Goal: Task Accomplishment & Management: Complete application form

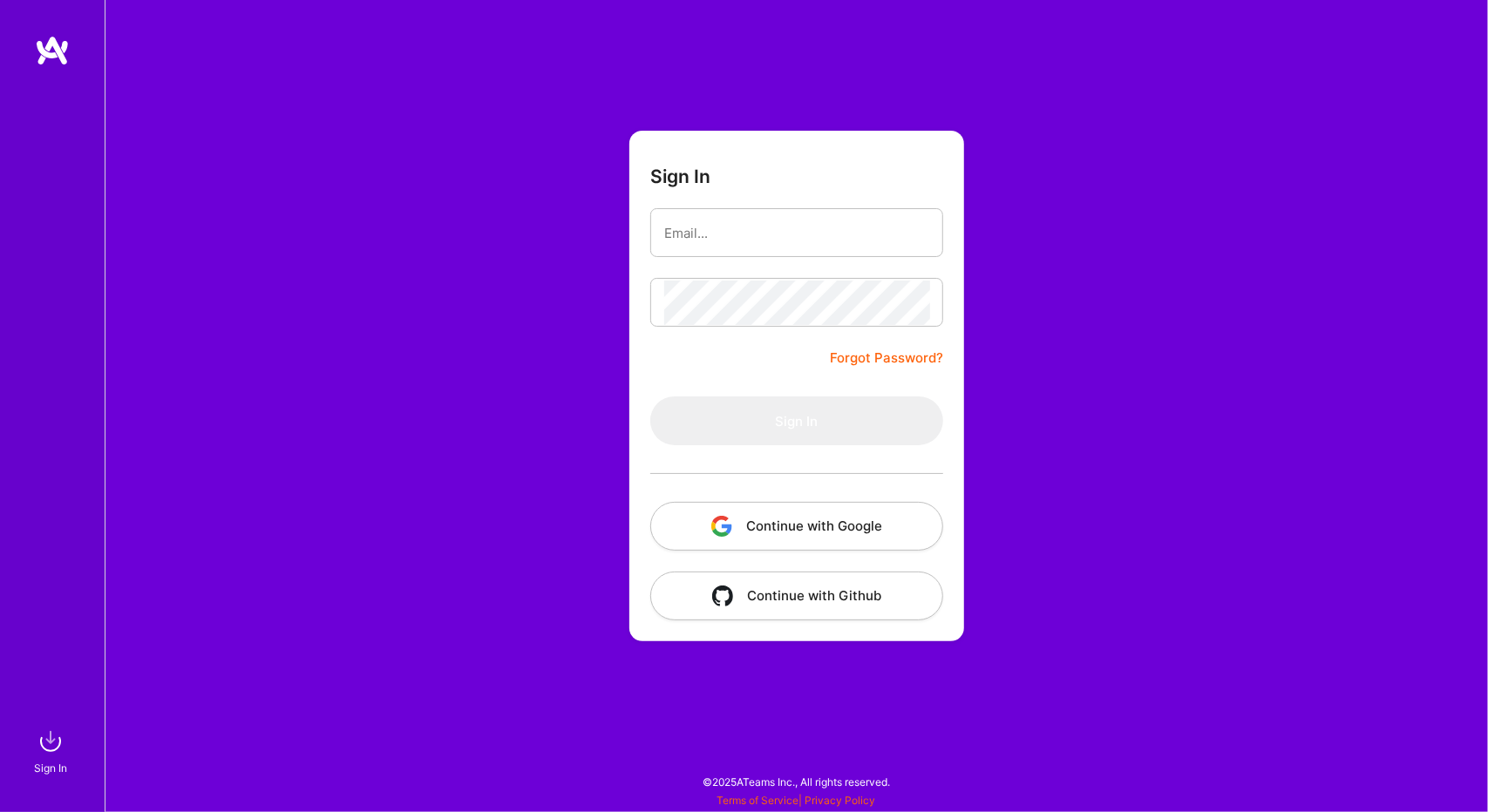
click at [806, 524] on button "Continue with Google" at bounding box center [796, 526] width 293 height 48
click at [716, 231] on input "email" at bounding box center [797, 233] width 265 height 45
type input "[PERSON_NAME][EMAIL_ADDRESS][DOMAIN_NAME]"
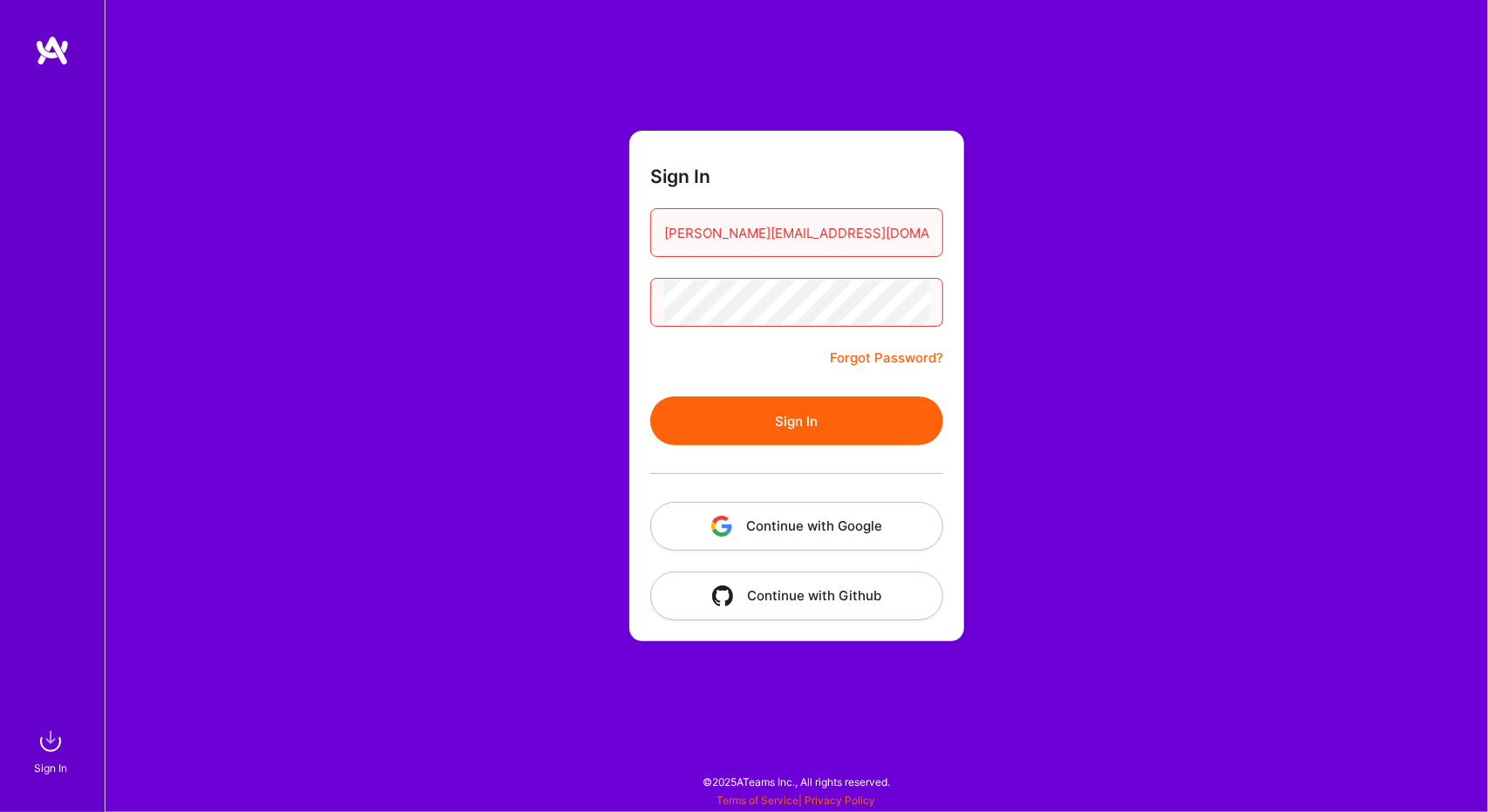
click at [650, 396] on button "Sign In" at bounding box center [796, 420] width 293 height 48
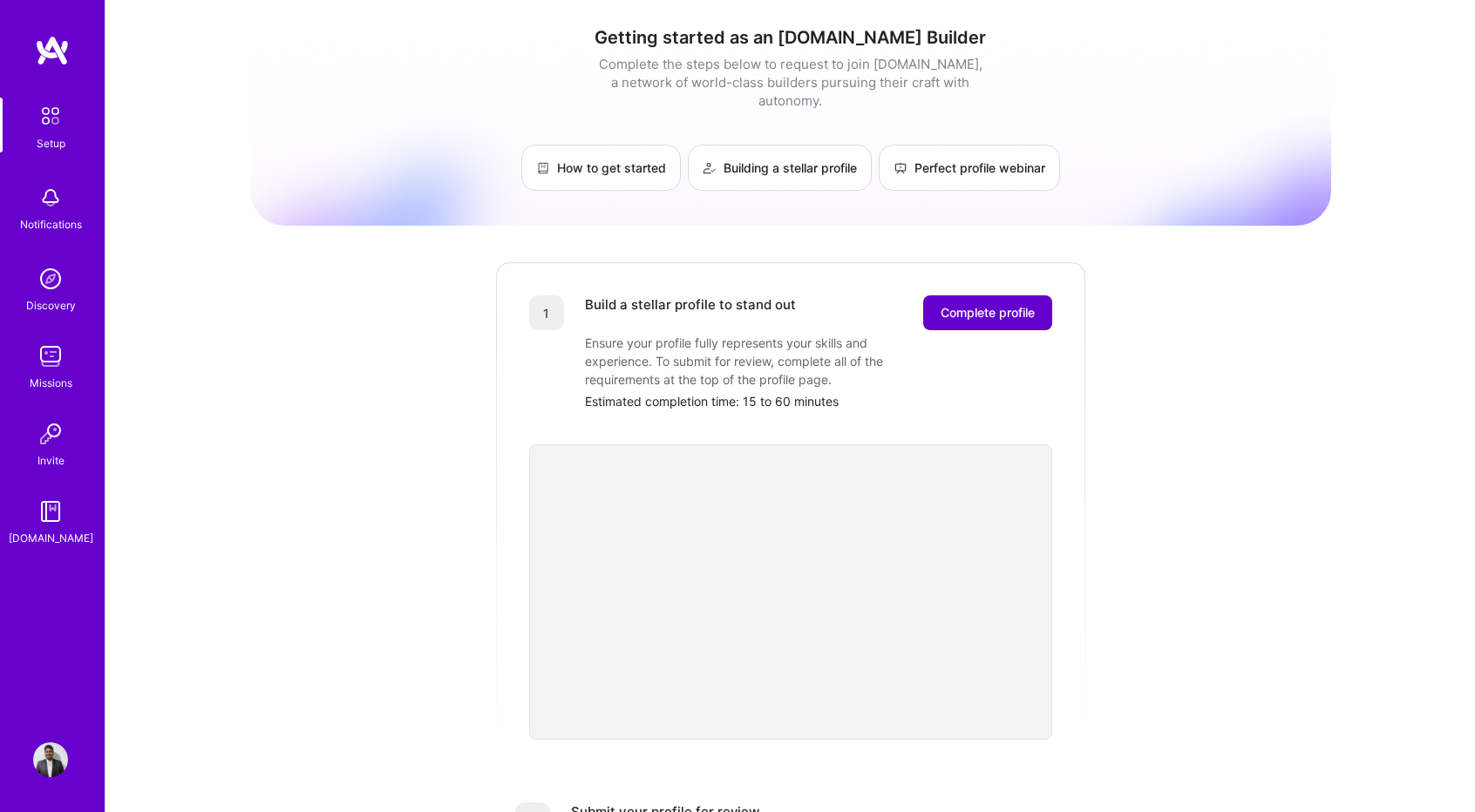
click at [981, 304] on span "Complete profile" at bounding box center [987, 313] width 94 height 17
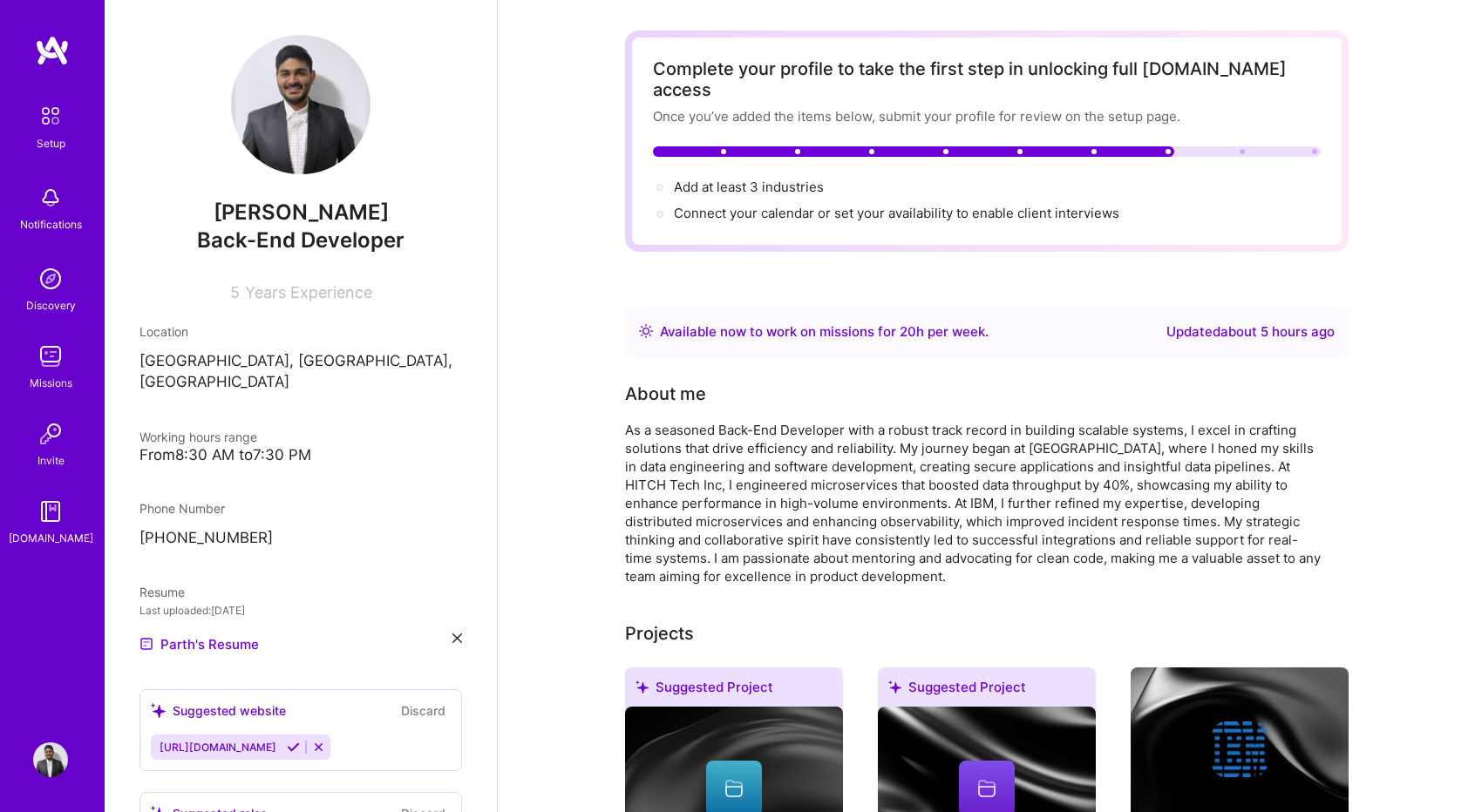
scroll to position [60, 0]
click at [722, 179] on span "Add at least 3 industries →" at bounding box center [756, 187] width 166 height 16
select select "CA"
select select "Right Now"
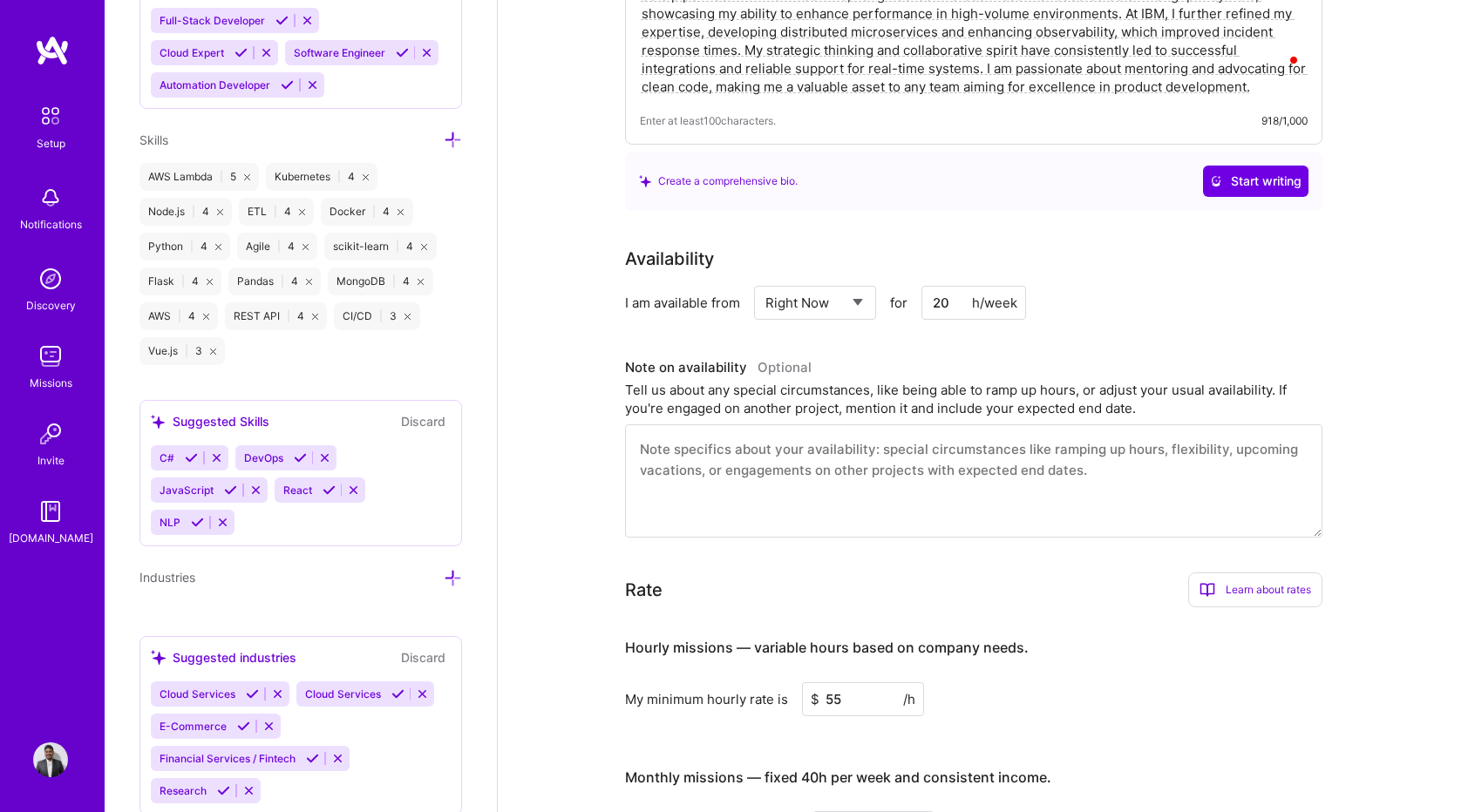
scroll to position [1453, 0]
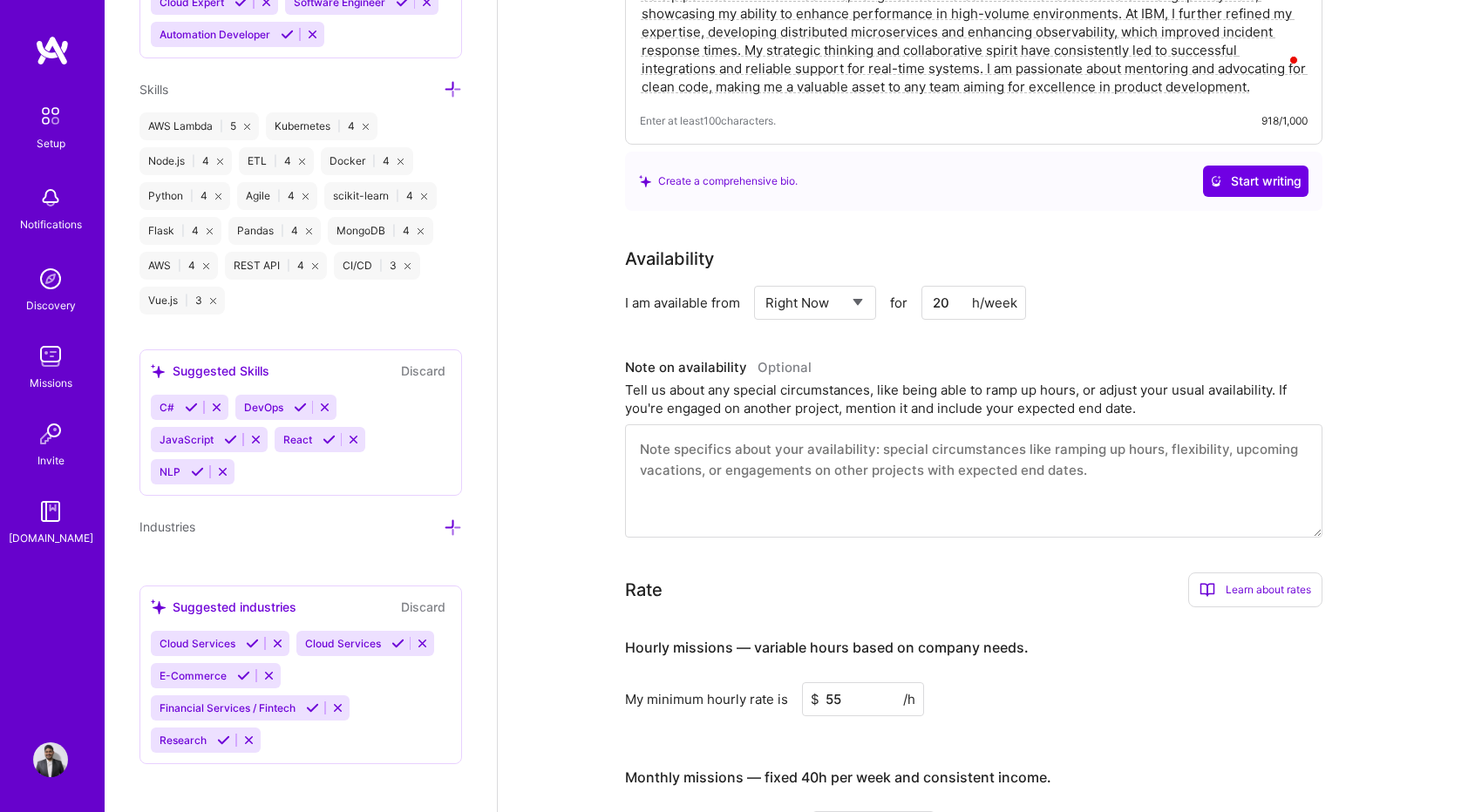
click at [255, 637] on icon at bounding box center [252, 643] width 13 height 13
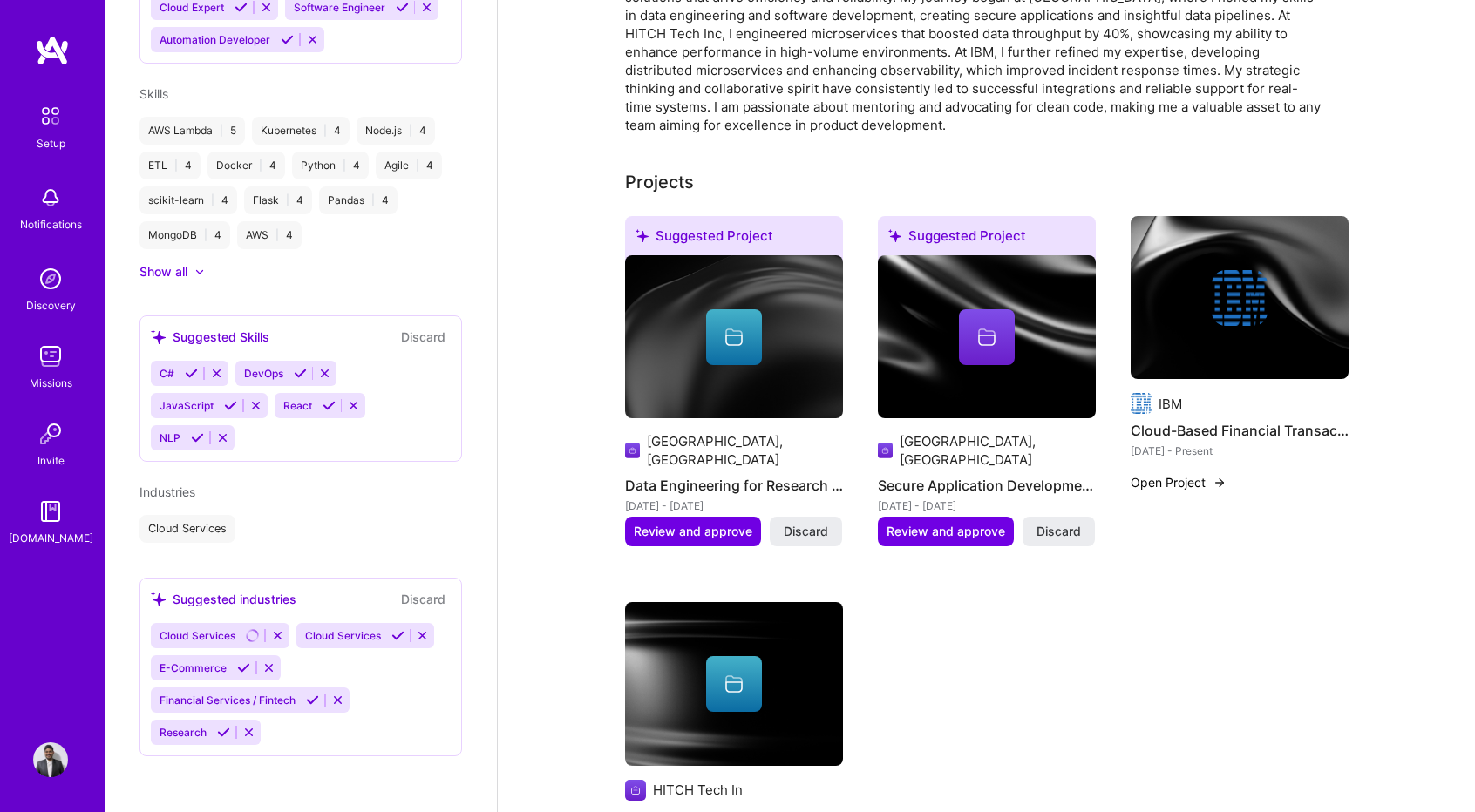
scroll to position [852, 0]
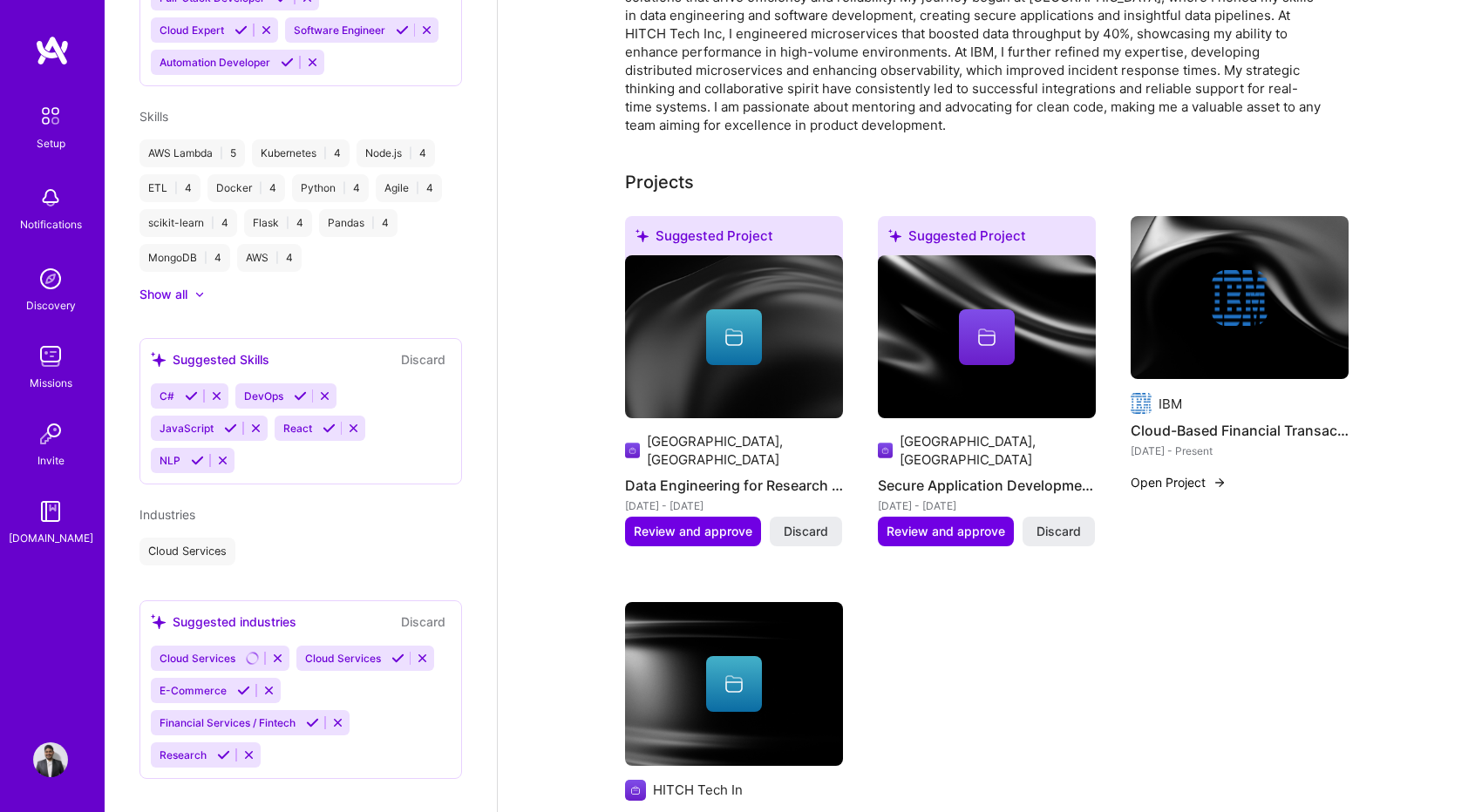
click at [420, 652] on icon at bounding box center [423, 659] width 13 height 13
click at [241, 684] on icon at bounding box center [244, 691] width 13 height 13
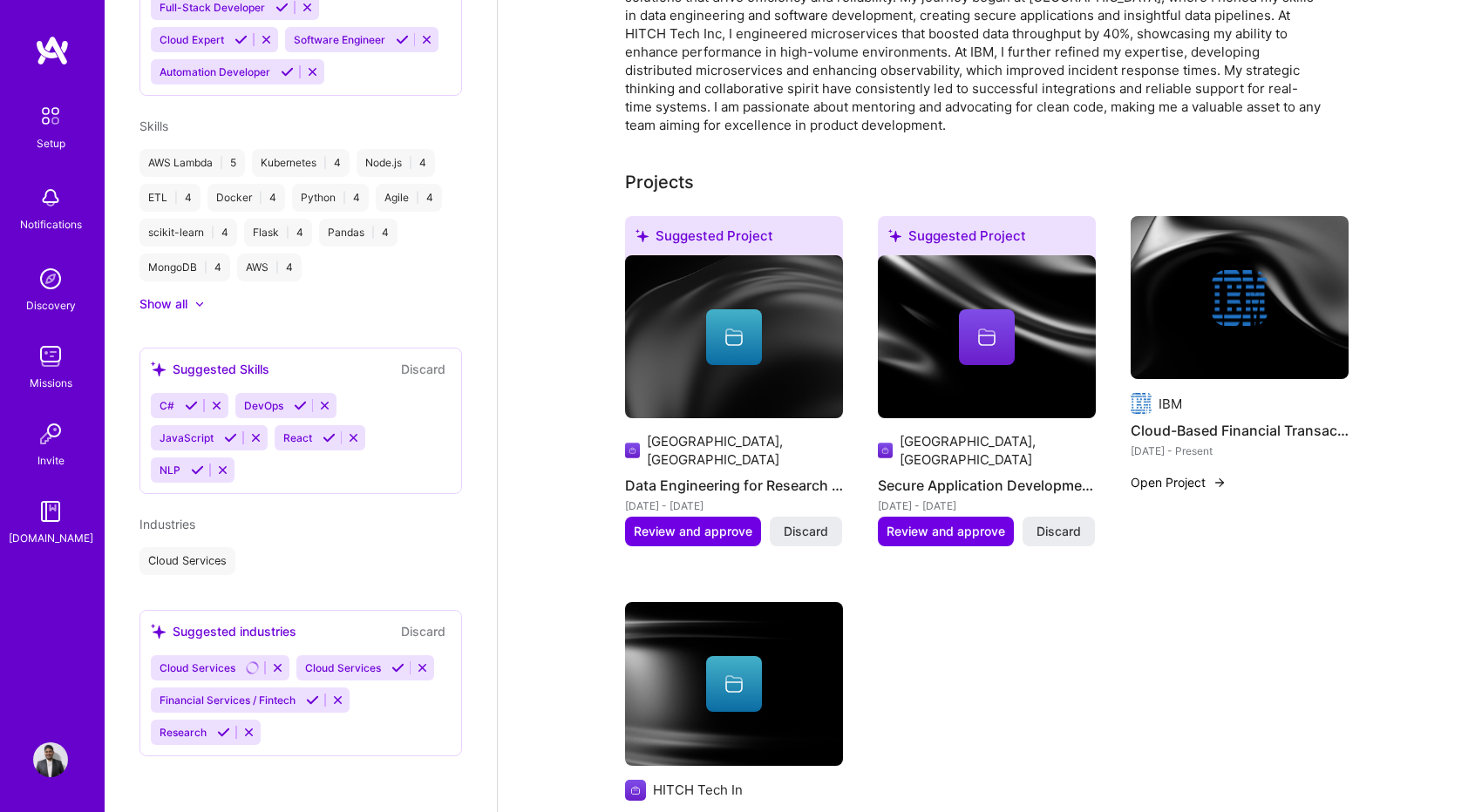
scroll to position [819, 0]
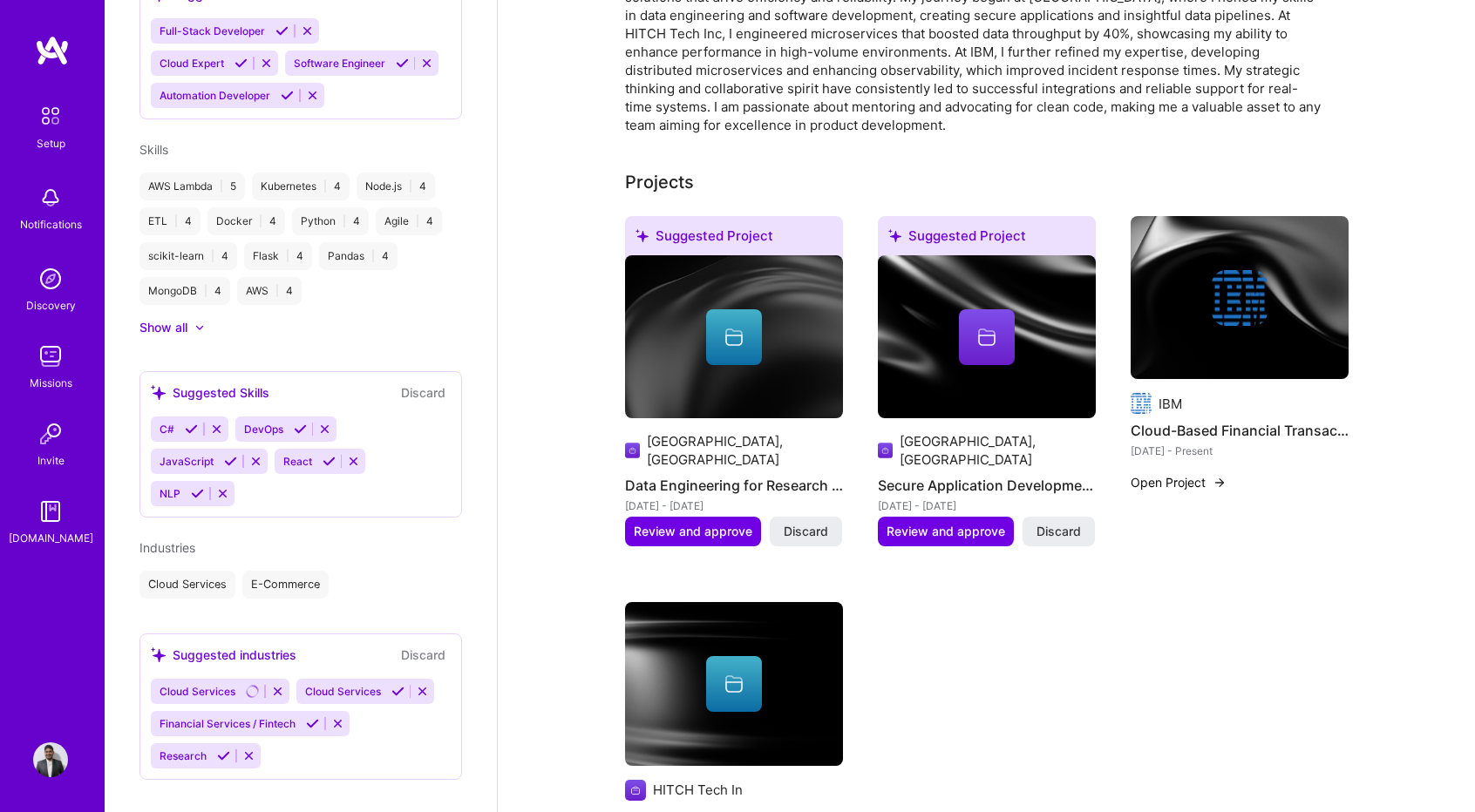
click at [307, 717] on icon at bounding box center [313, 724] width 13 height 13
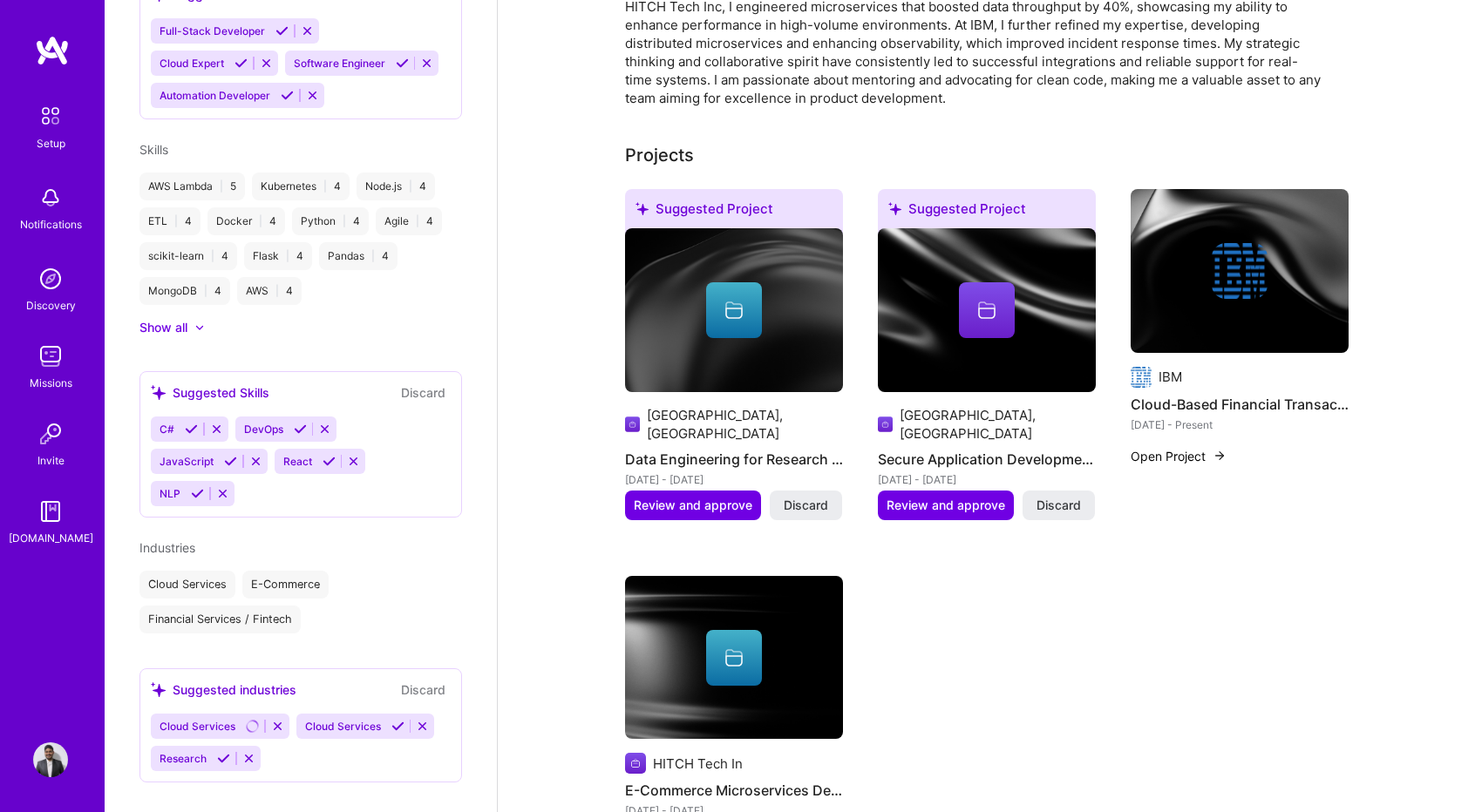
click at [222, 752] on icon at bounding box center [224, 759] width 13 height 13
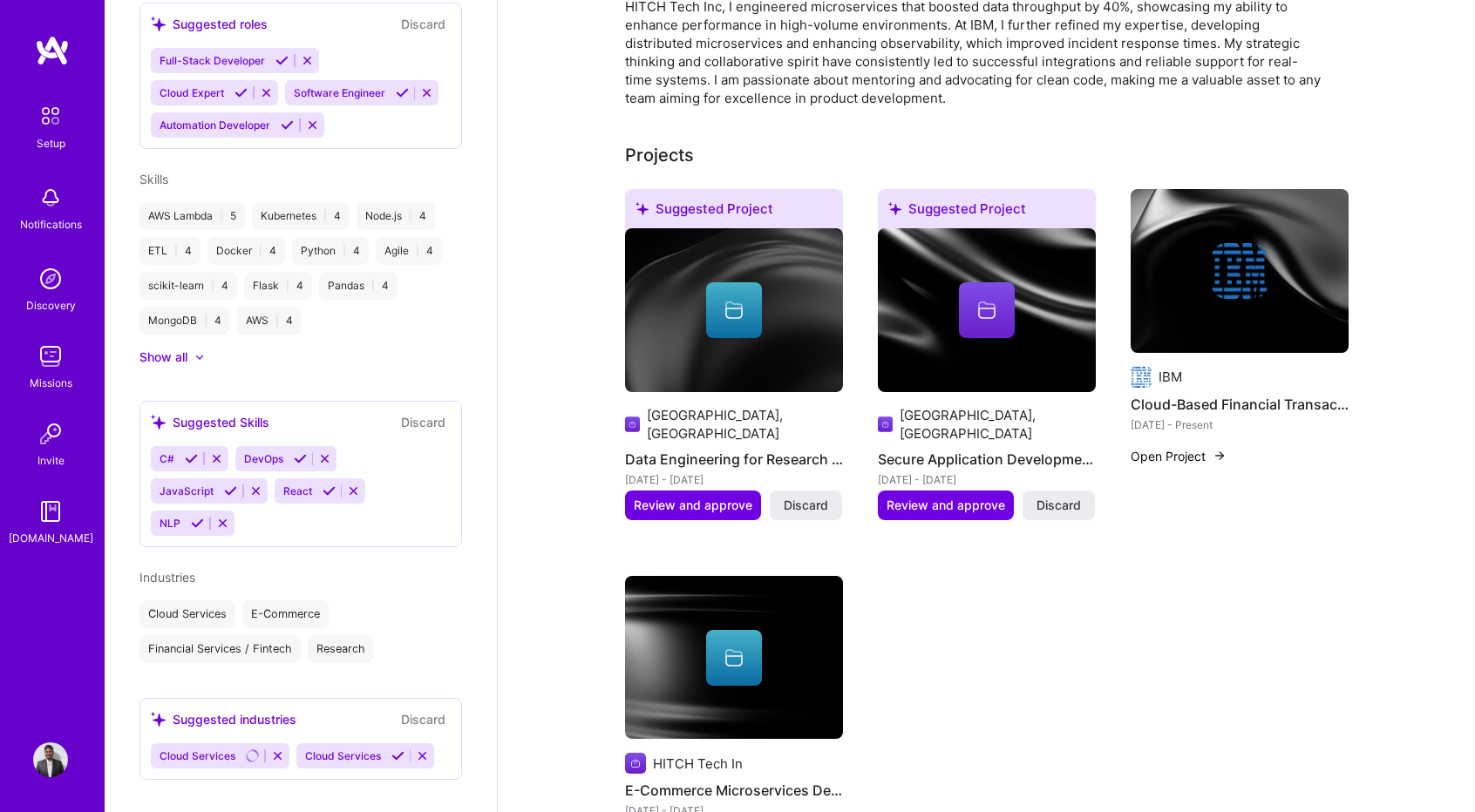
click at [199, 515] on button at bounding box center [197, 523] width 24 height 15
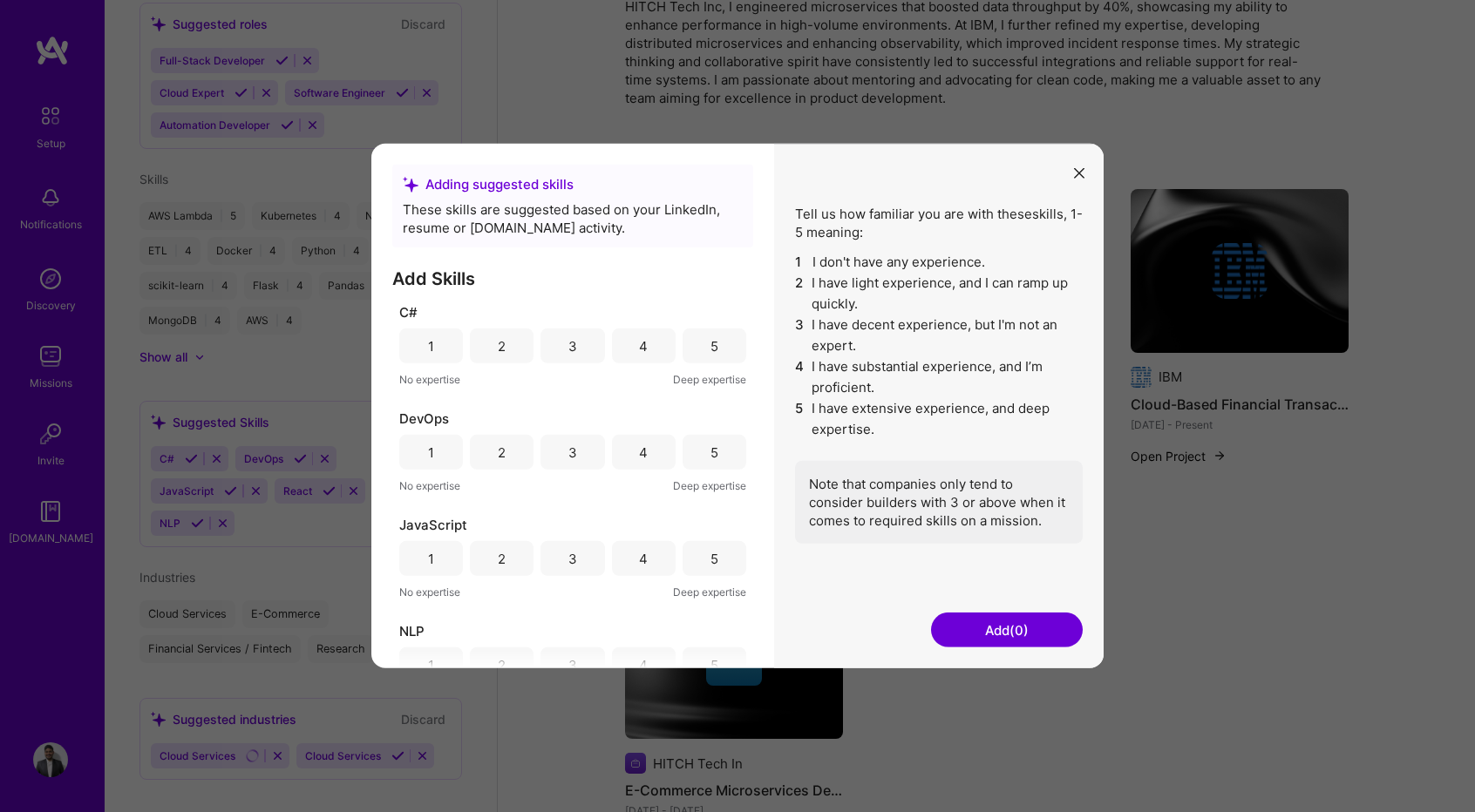
click at [578, 349] on div "3" at bounding box center [572, 346] width 64 height 35
click at [621, 451] on div "4" at bounding box center [644, 452] width 64 height 35
click at [639, 558] on div "4" at bounding box center [643, 557] width 9 height 18
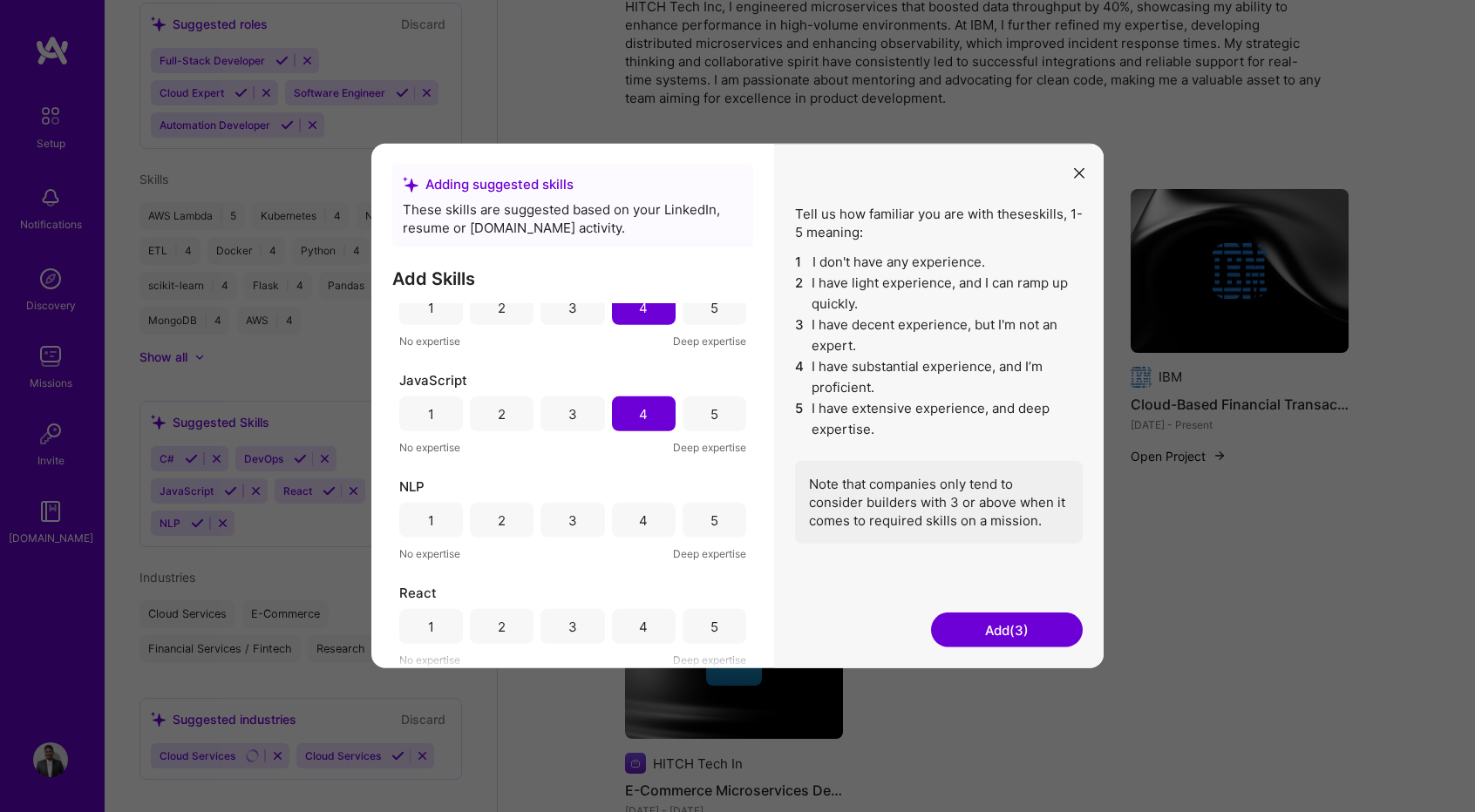
click at [631, 514] on div "4" at bounding box center [644, 520] width 64 height 35
click at [656, 624] on div "4" at bounding box center [644, 626] width 64 height 35
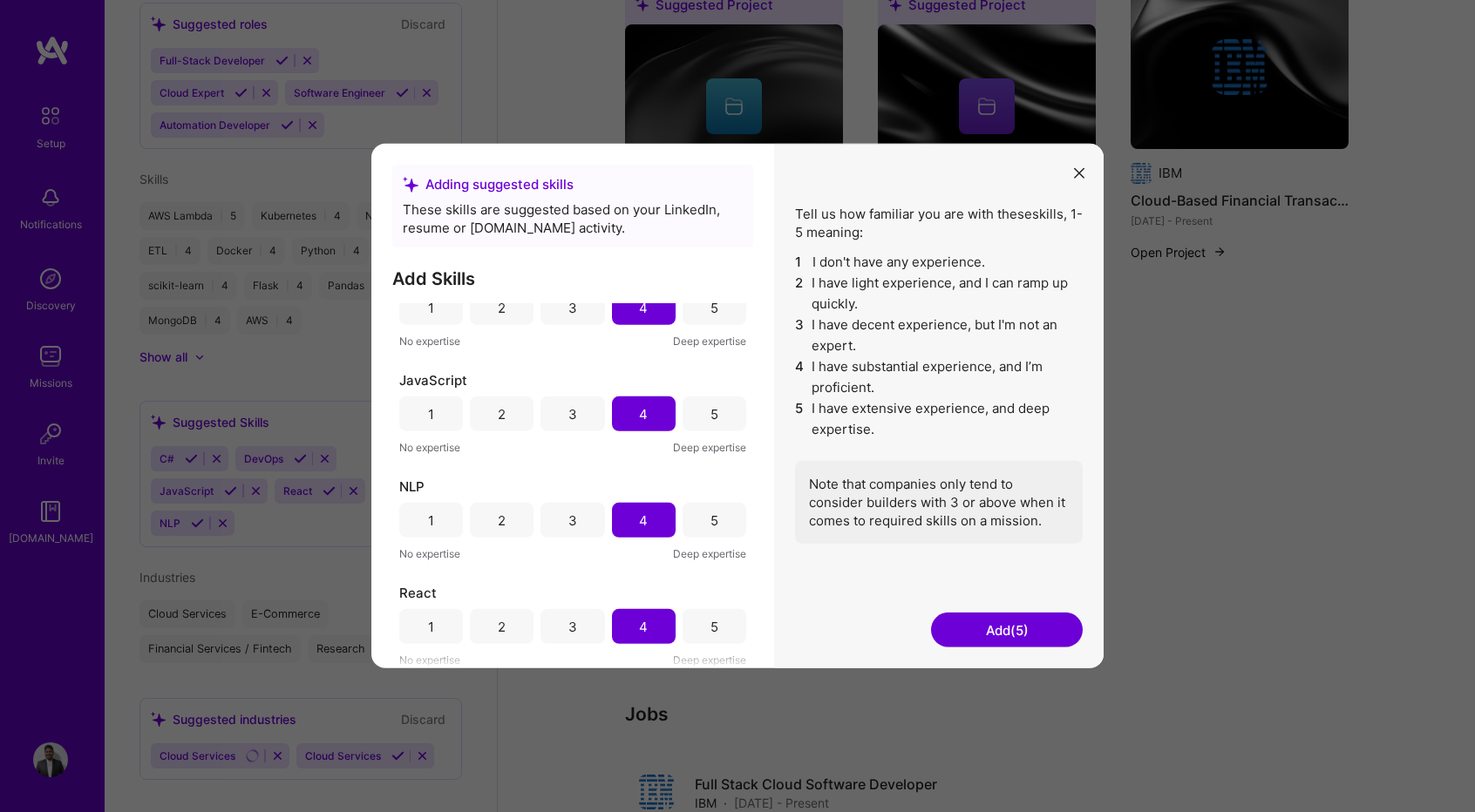
scroll to position [731, 0]
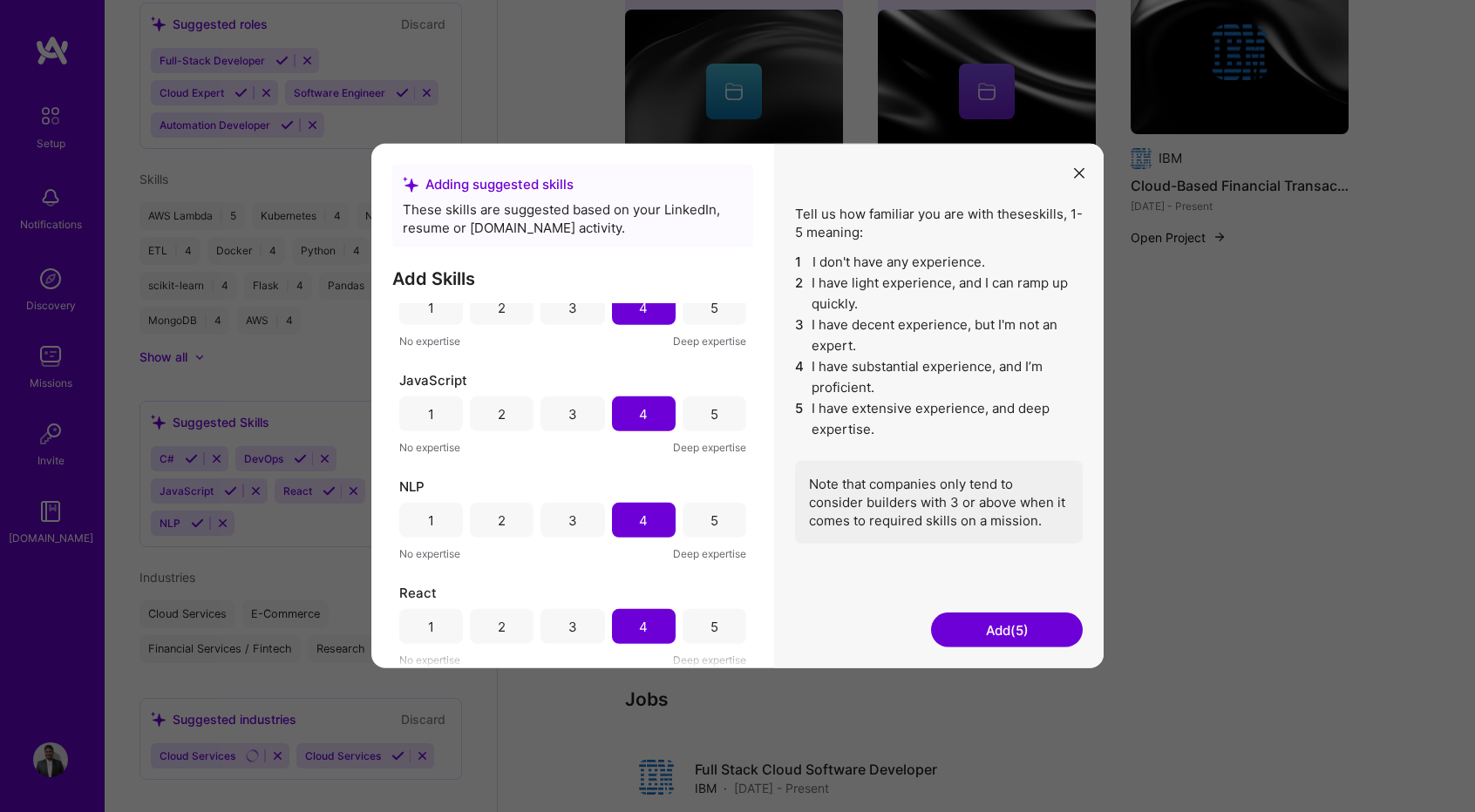
click at [984, 639] on button "Add (5)" at bounding box center [1007, 629] width 152 height 35
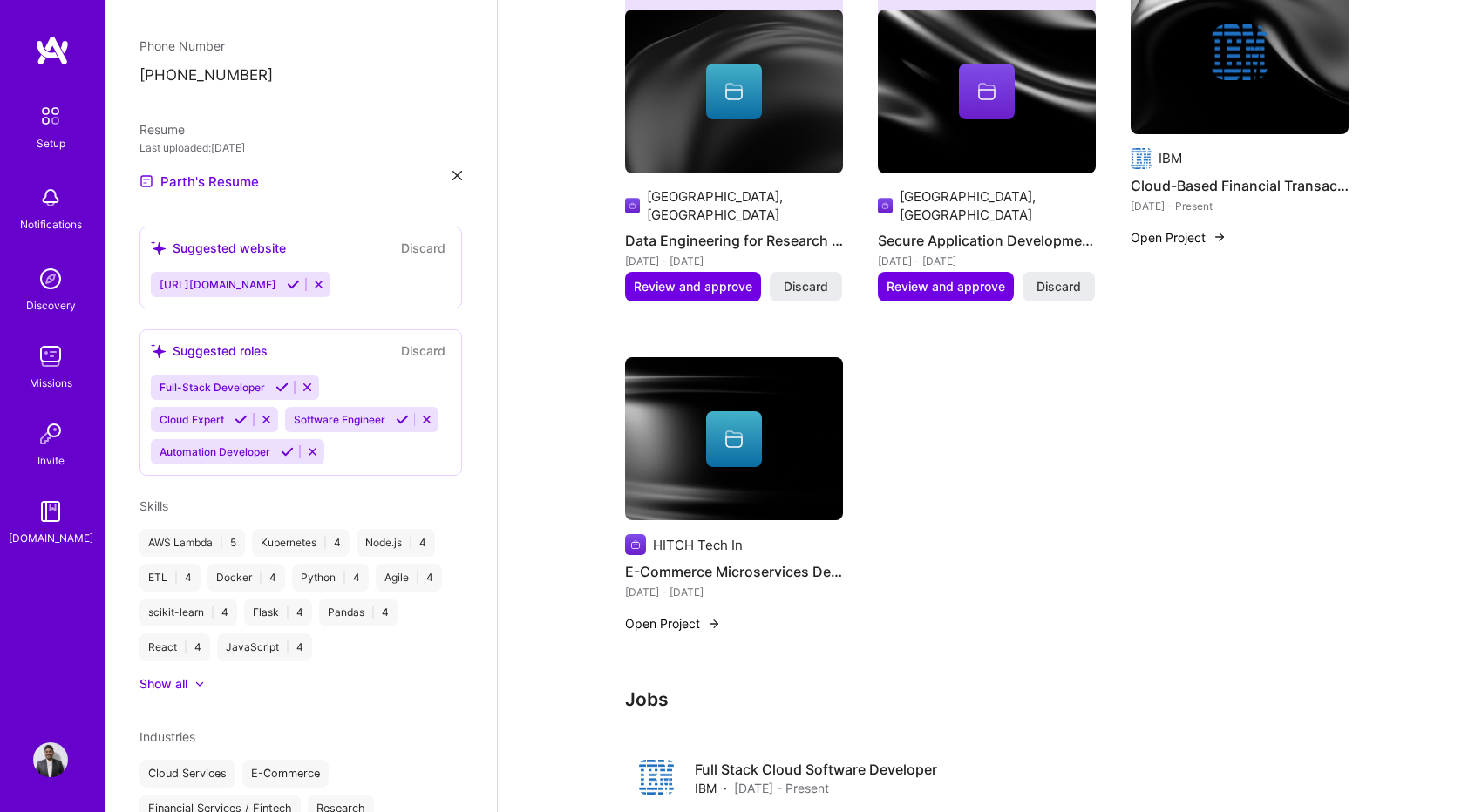
scroll to position [454, 0]
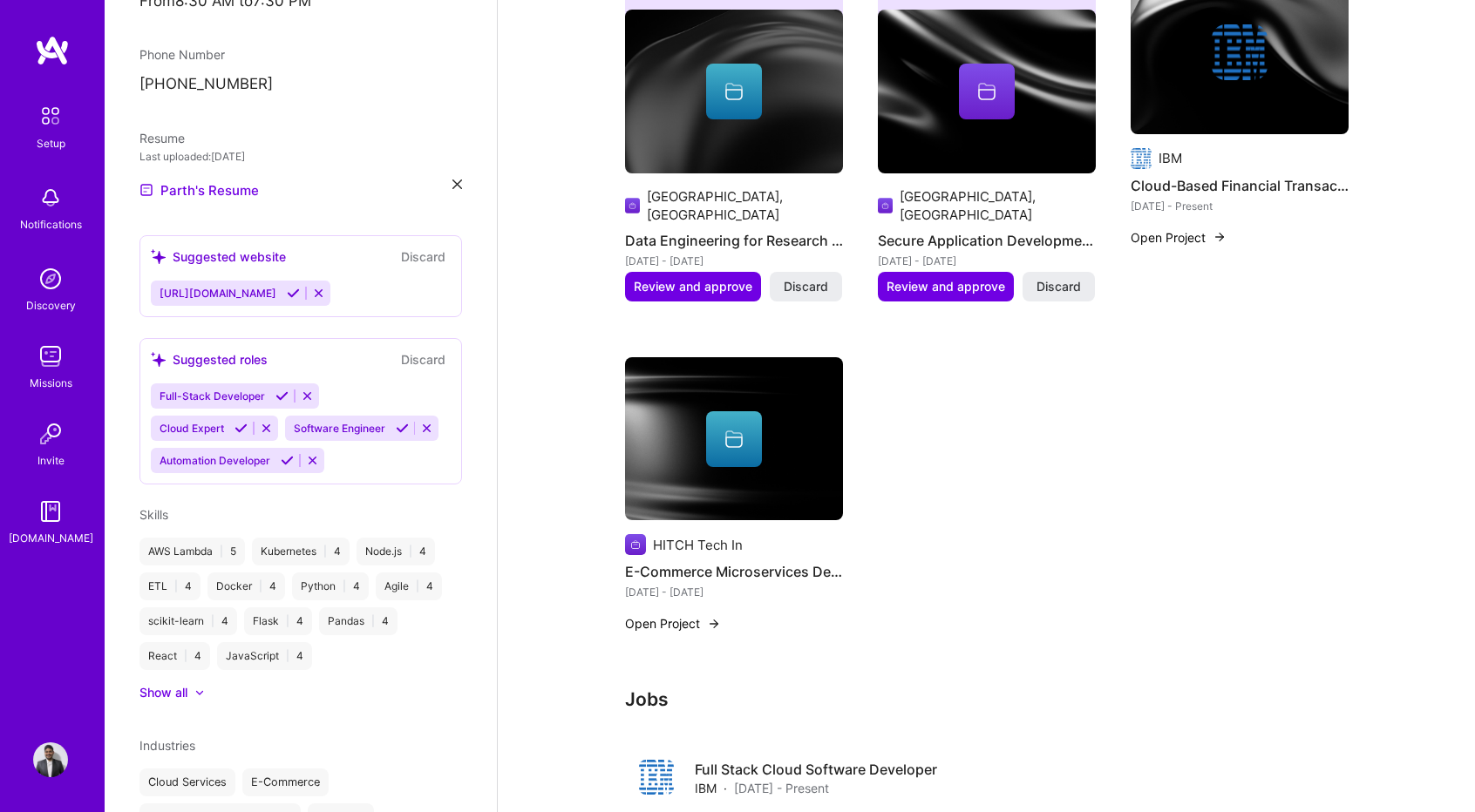
click at [300, 287] on icon at bounding box center [294, 294] width 13 height 13
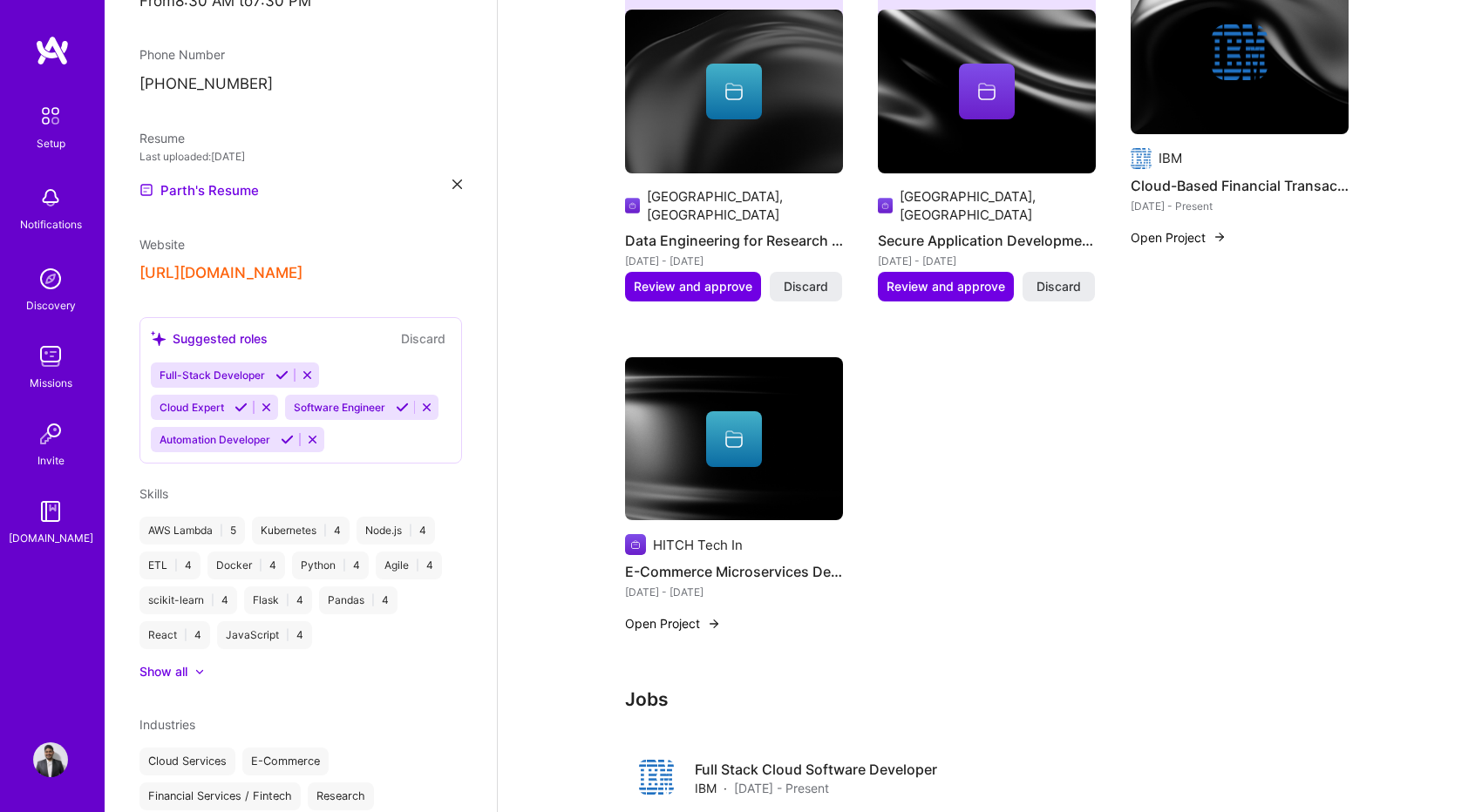
click at [278, 368] on button at bounding box center [282, 375] width 24 height 15
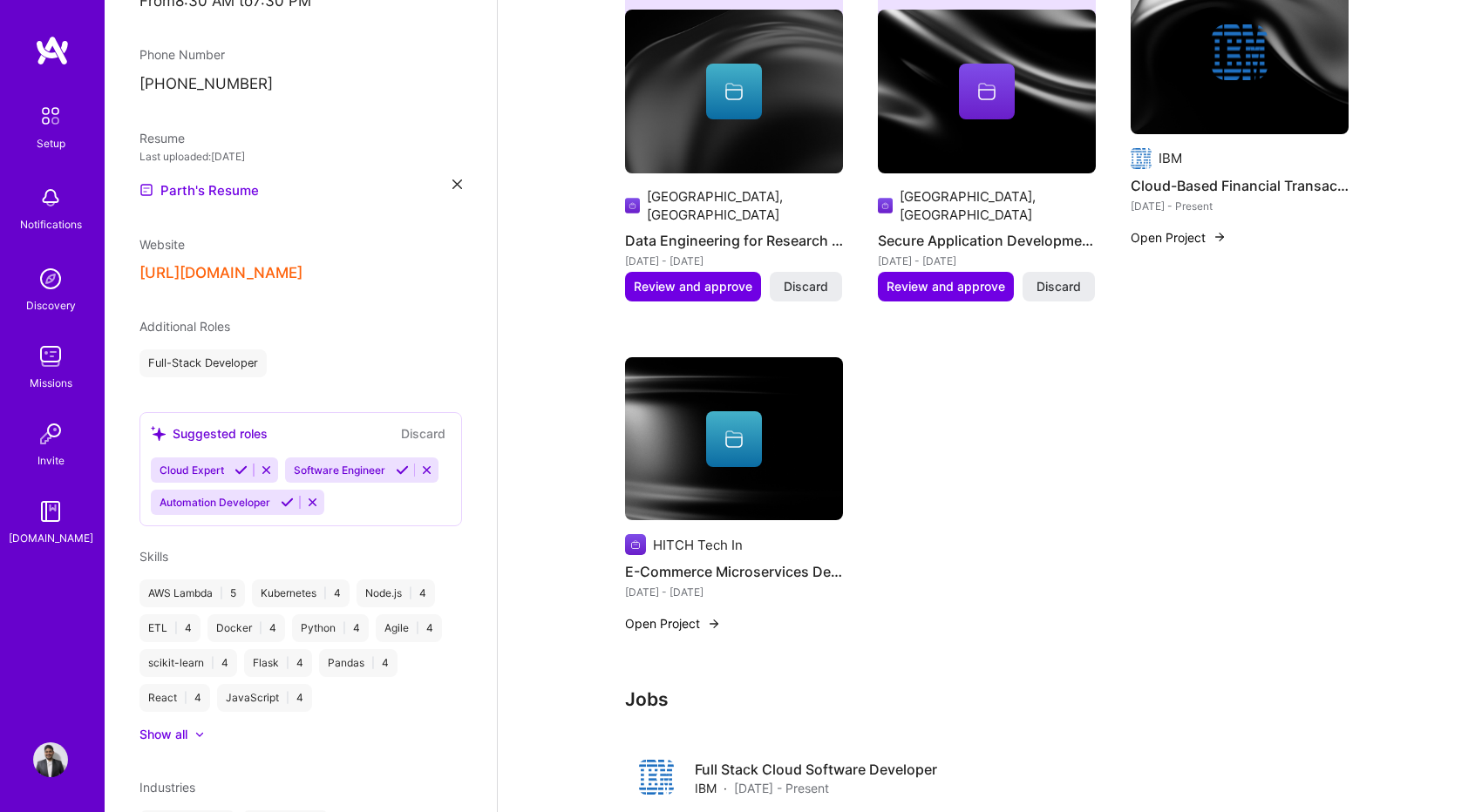
click at [399, 463] on icon at bounding box center [402, 470] width 13 height 13
click at [237, 463] on icon at bounding box center [241, 470] width 13 height 13
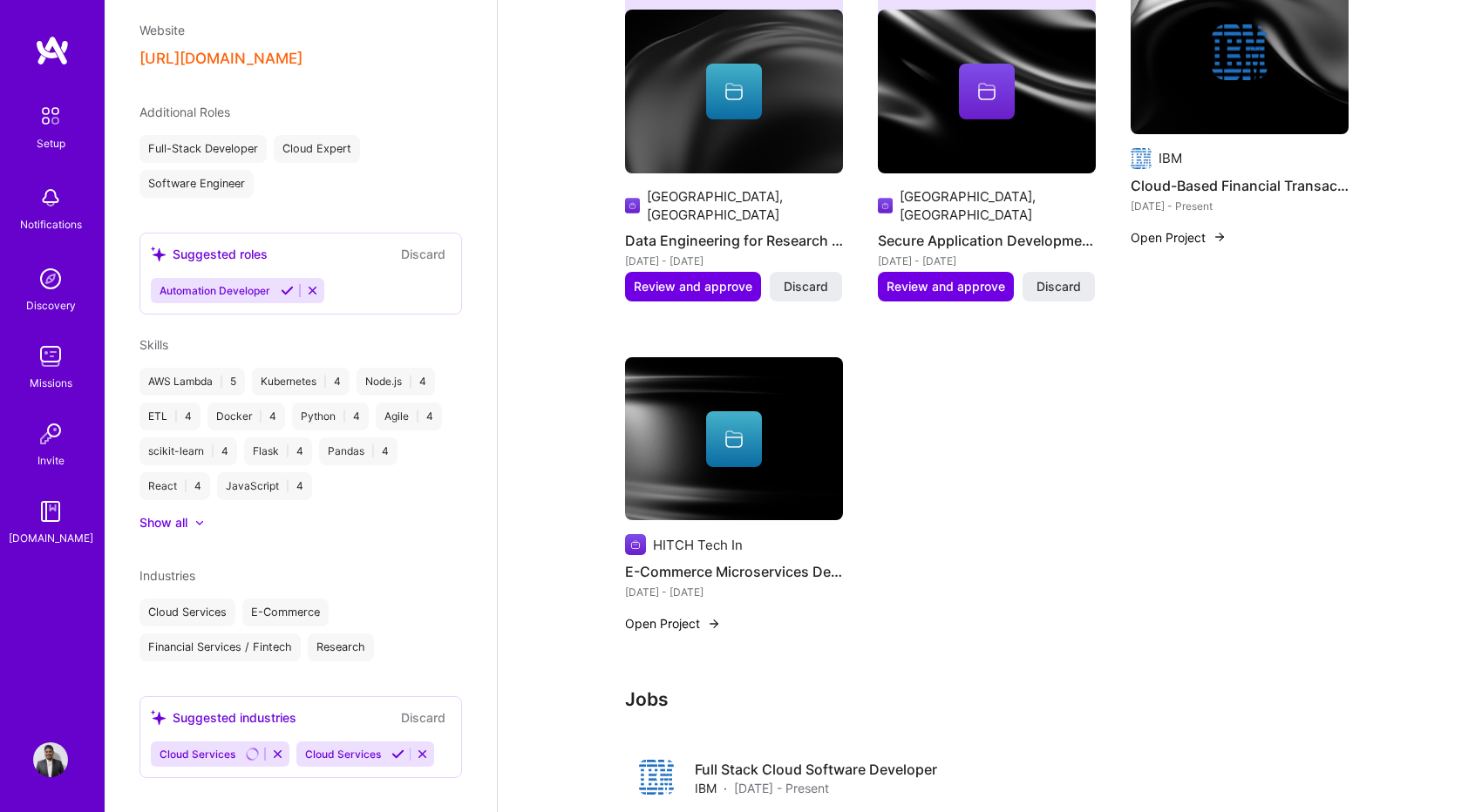
scroll to position [901, 0]
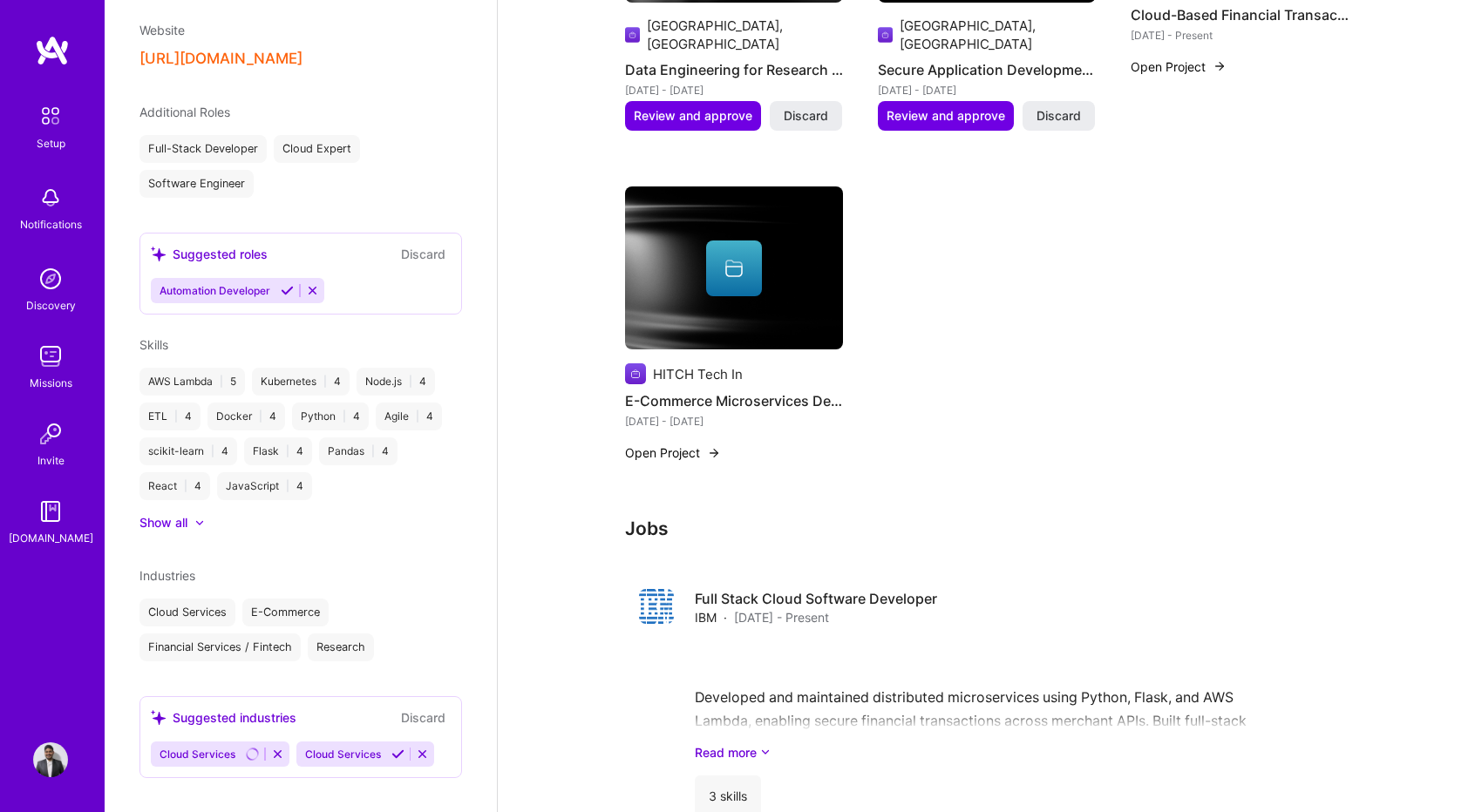
click at [742, 517] on h3 "Jobs" at bounding box center [986, 528] width 723 height 22
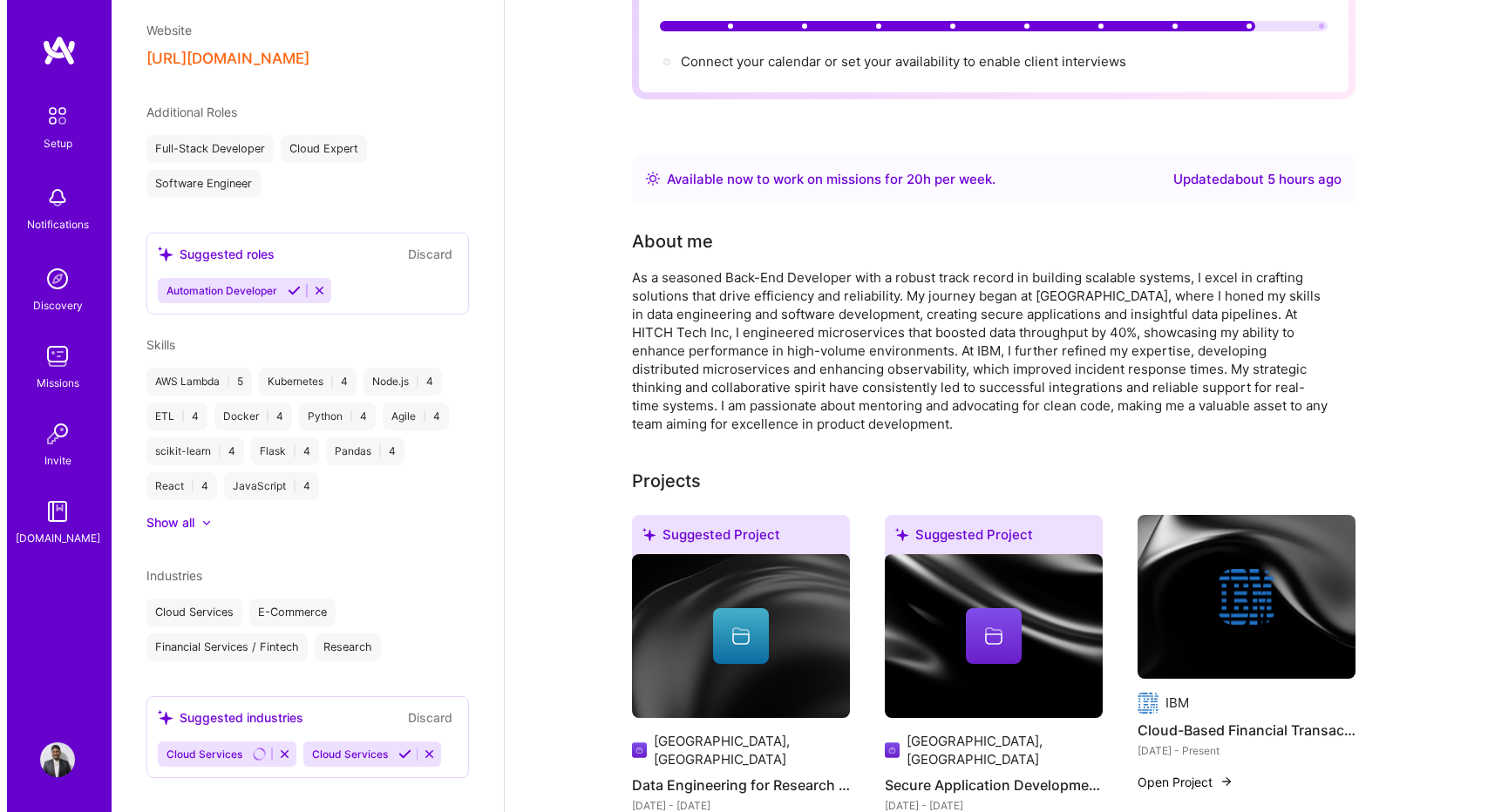
scroll to position [0, 0]
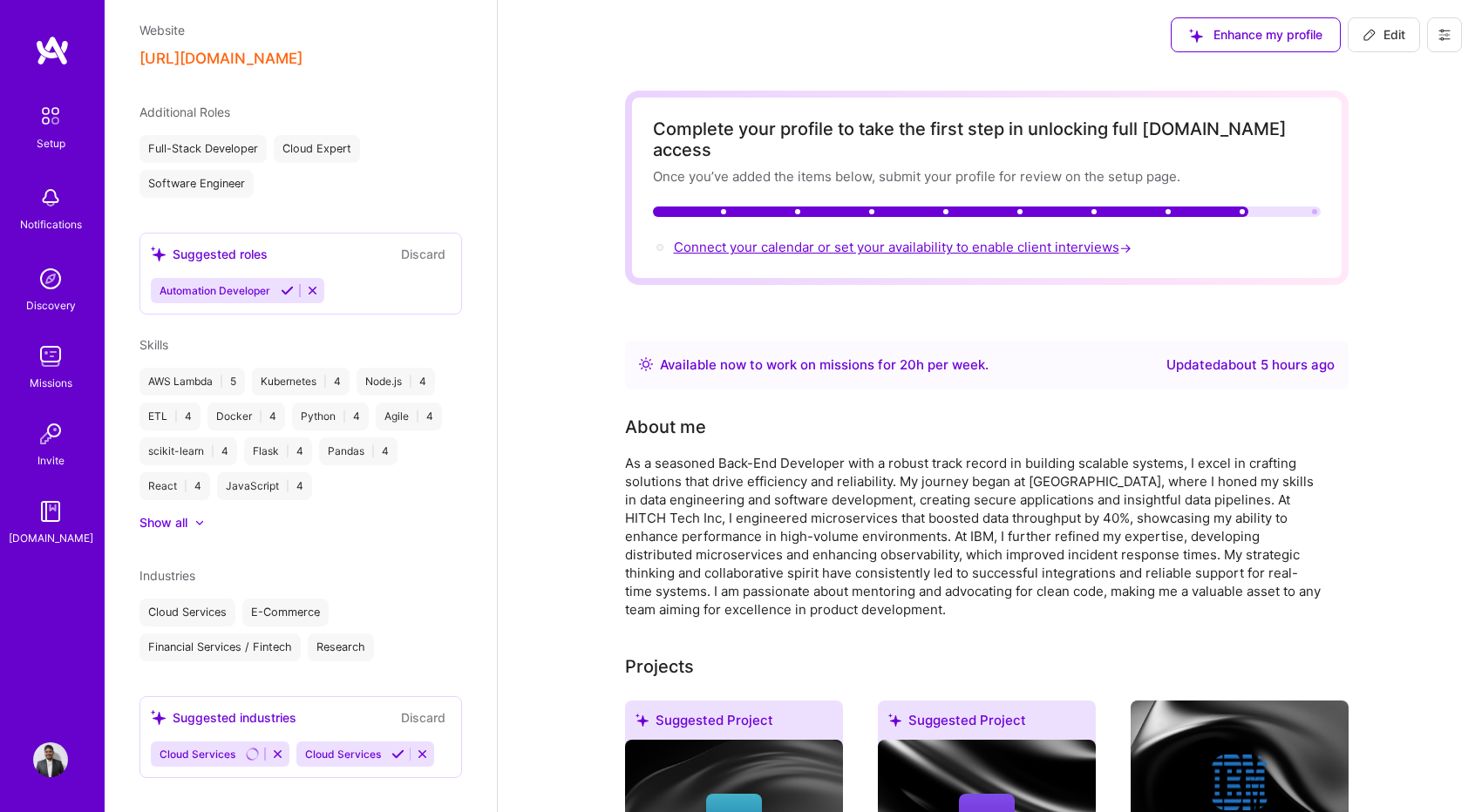
click at [773, 239] on span "Connect your calendar or set your availability to enable client interviews →" at bounding box center [904, 246] width 461 height 16
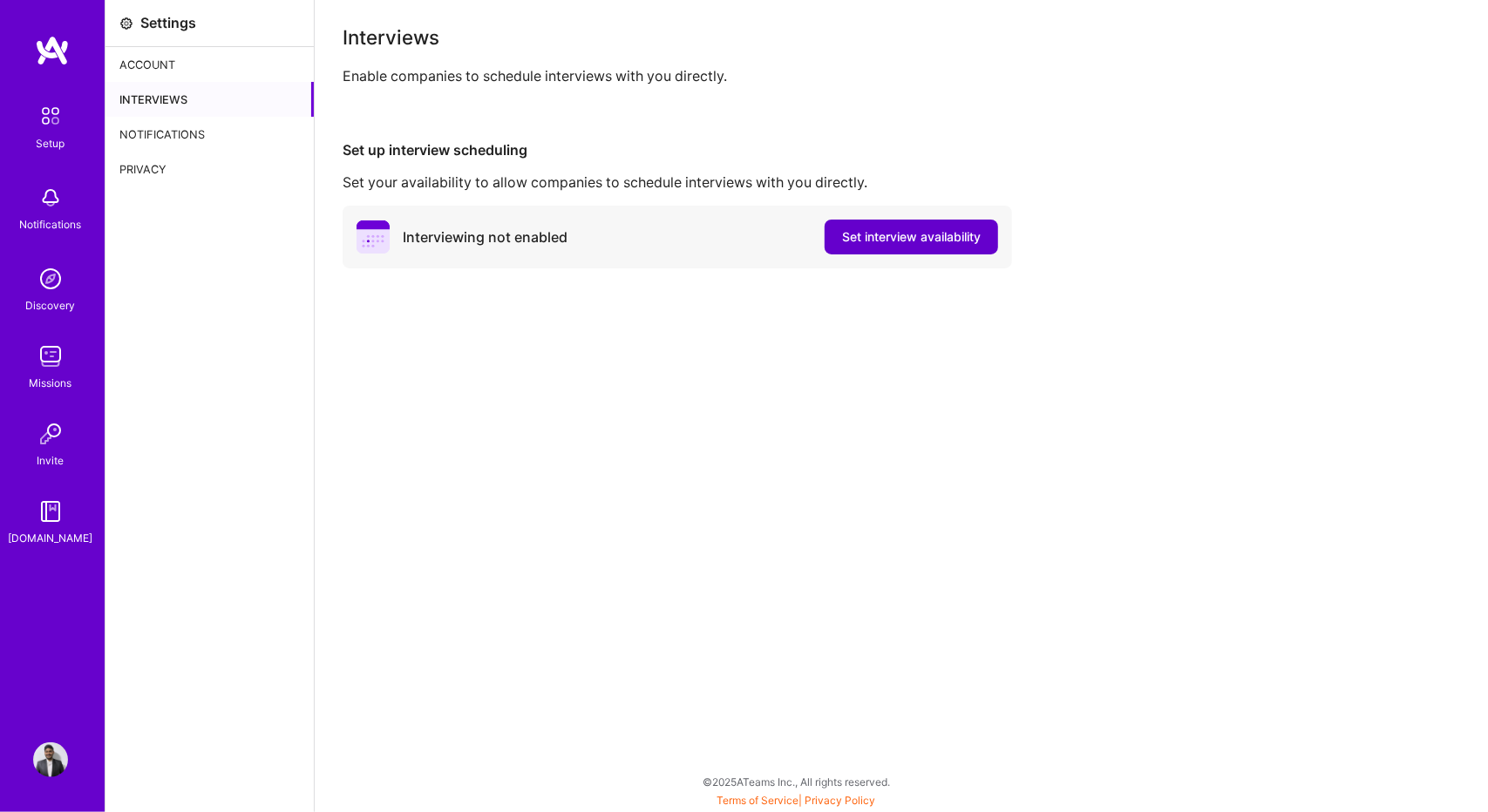
click at [917, 243] on span "Set interview availability" at bounding box center [911, 237] width 138 height 17
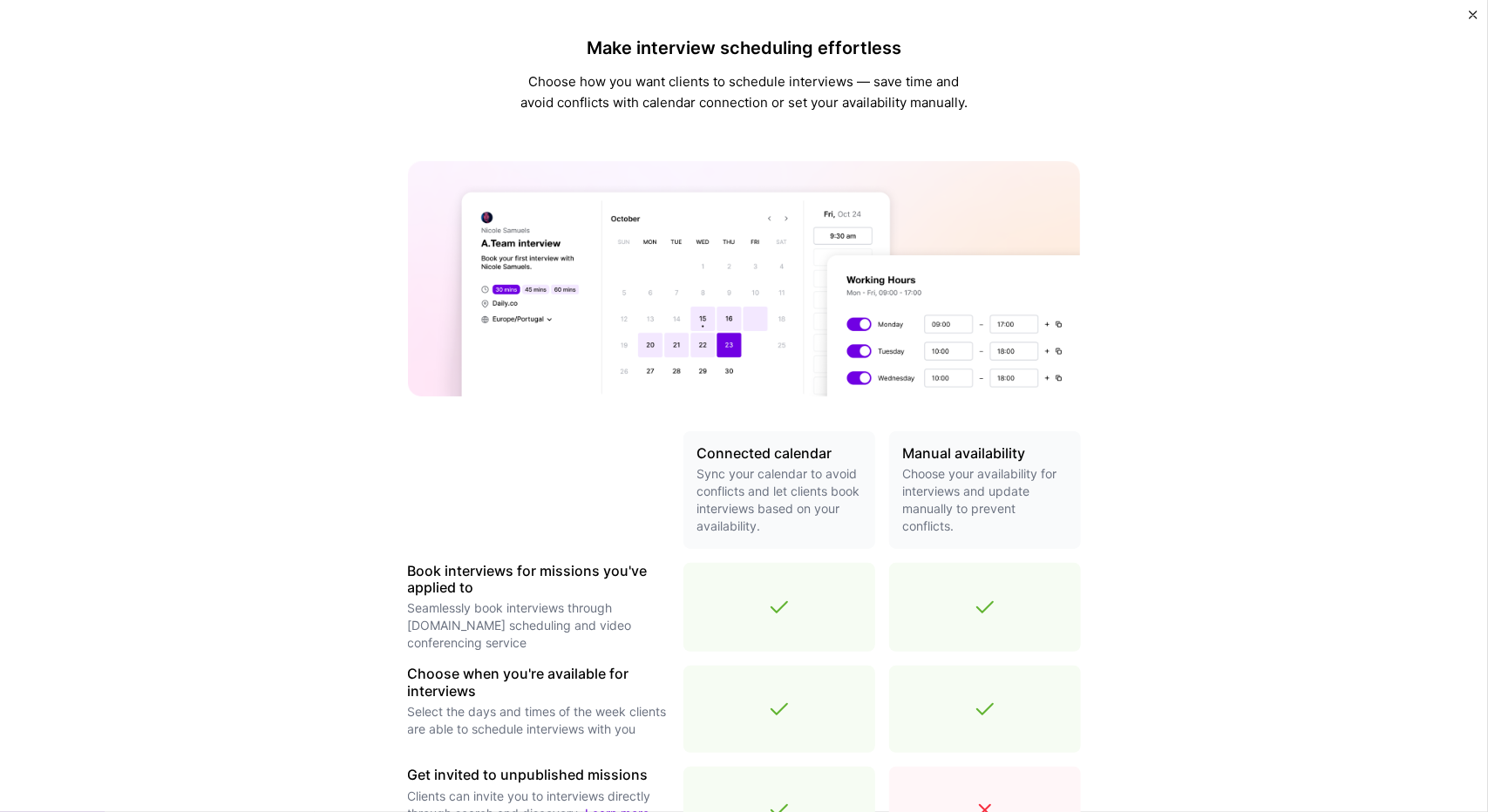
scroll to position [408, 0]
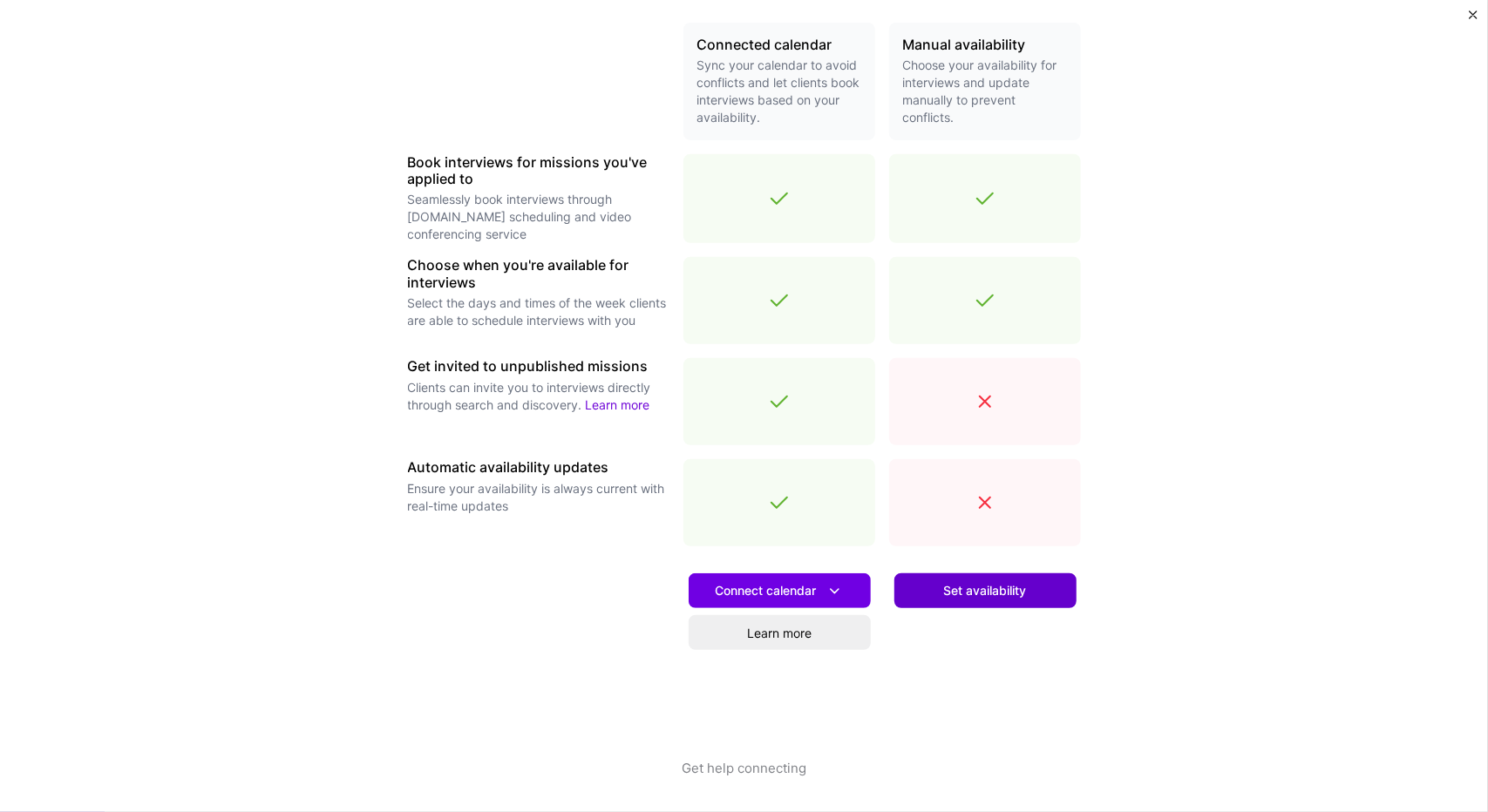
click at [979, 604] on button "Set availability" at bounding box center [986, 590] width 182 height 35
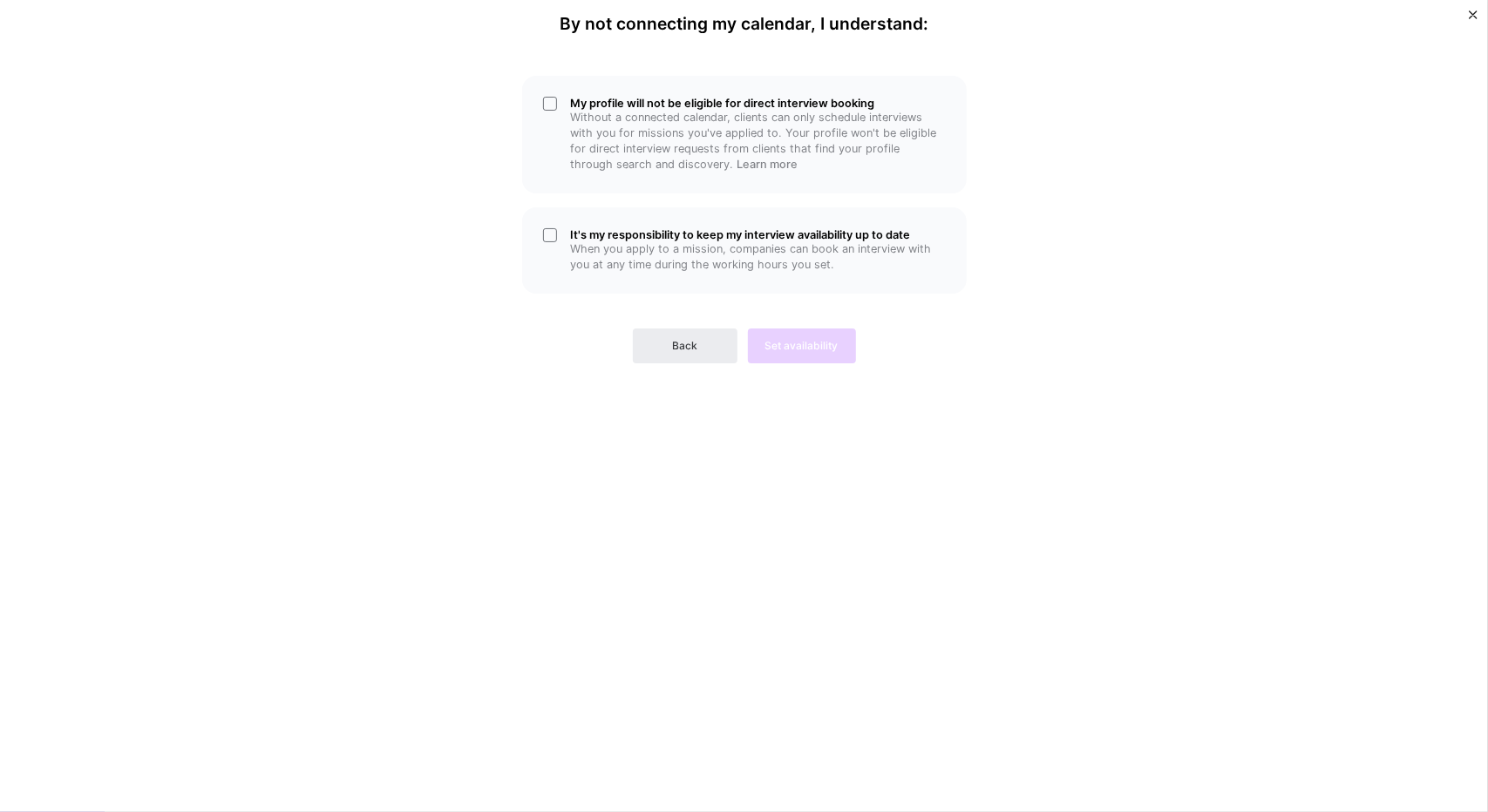
scroll to position [0, 0]
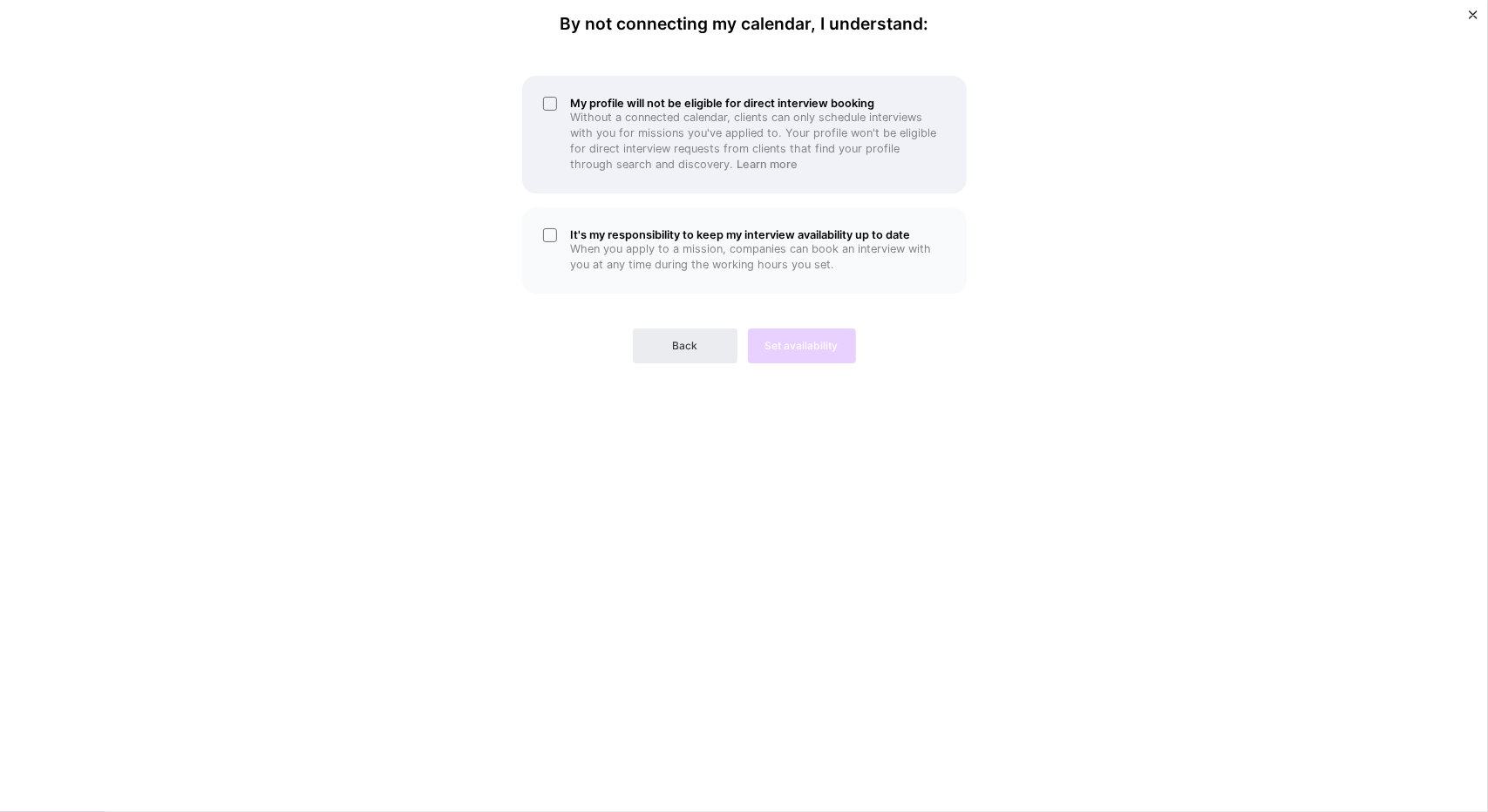
click at [612, 121] on p "Without a connected calendar, clients can only schedule interviews with you for…" at bounding box center [757, 141] width 374 height 63
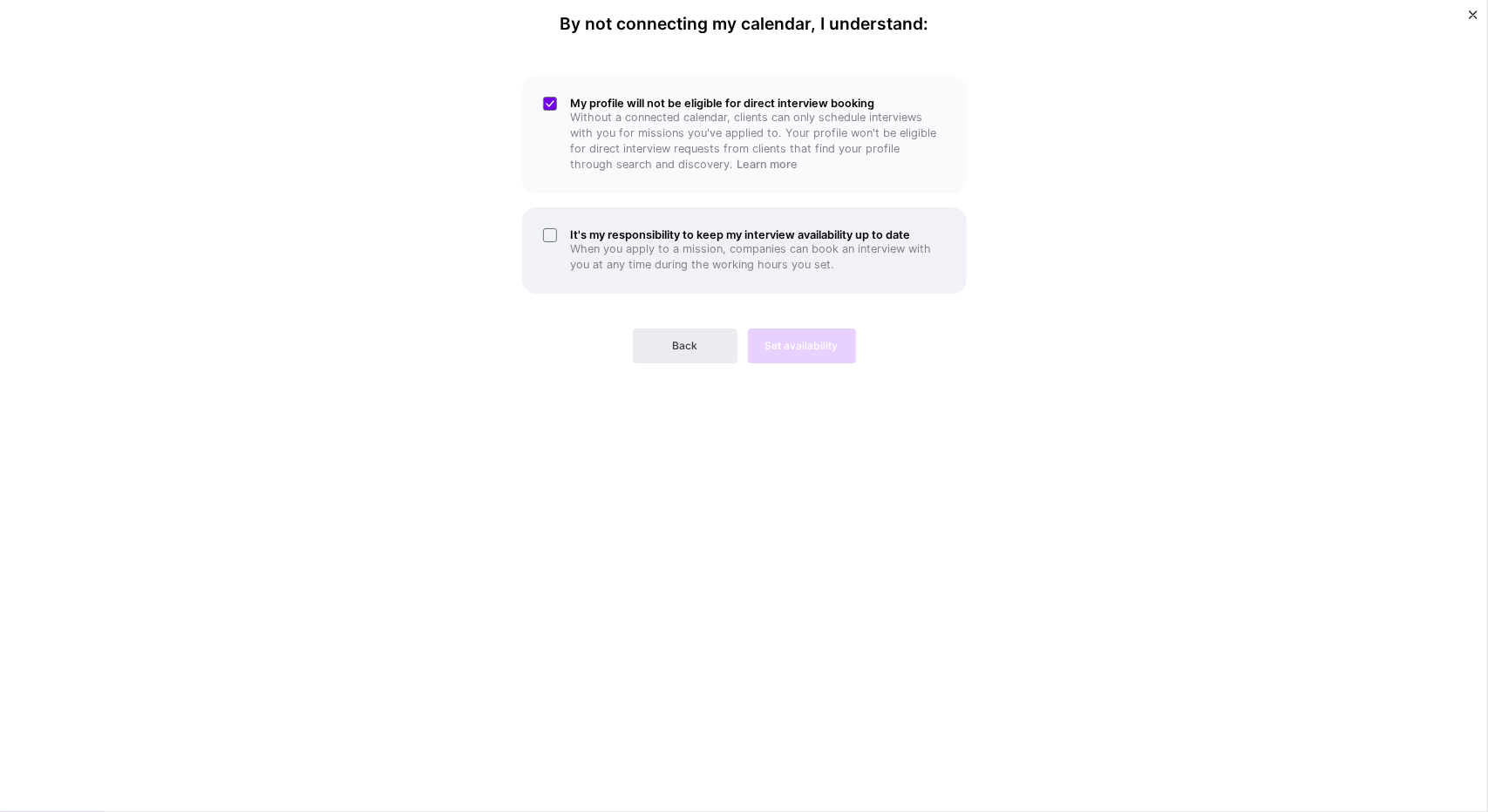
click at [593, 222] on div "It's my responsibility to keep my interview availability up to date When you ap…" at bounding box center [744, 250] width 445 height 86
click at [791, 331] on button "Set availability" at bounding box center [802, 346] width 108 height 35
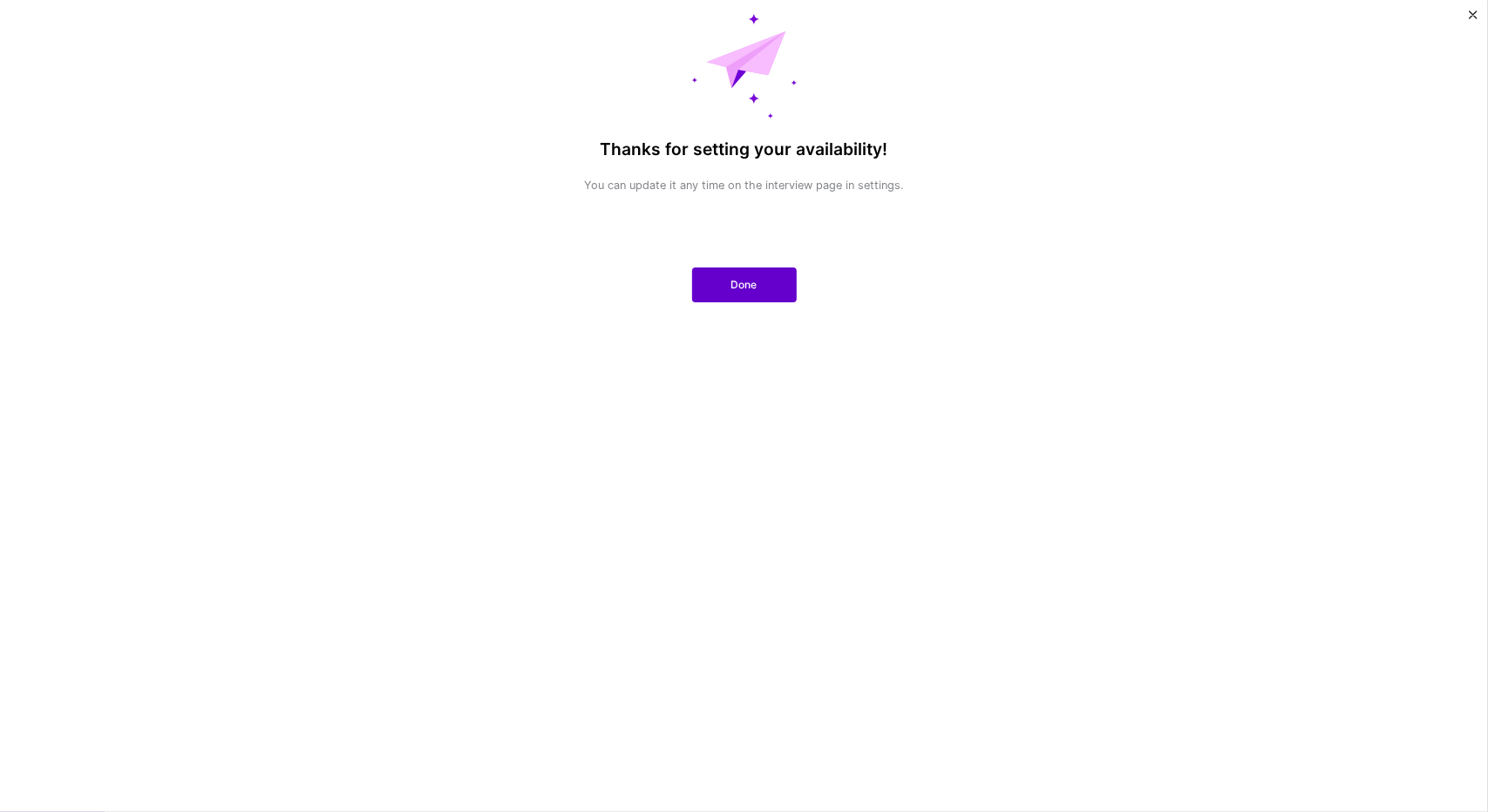
click at [742, 288] on span "Done" at bounding box center [745, 284] width 27 height 16
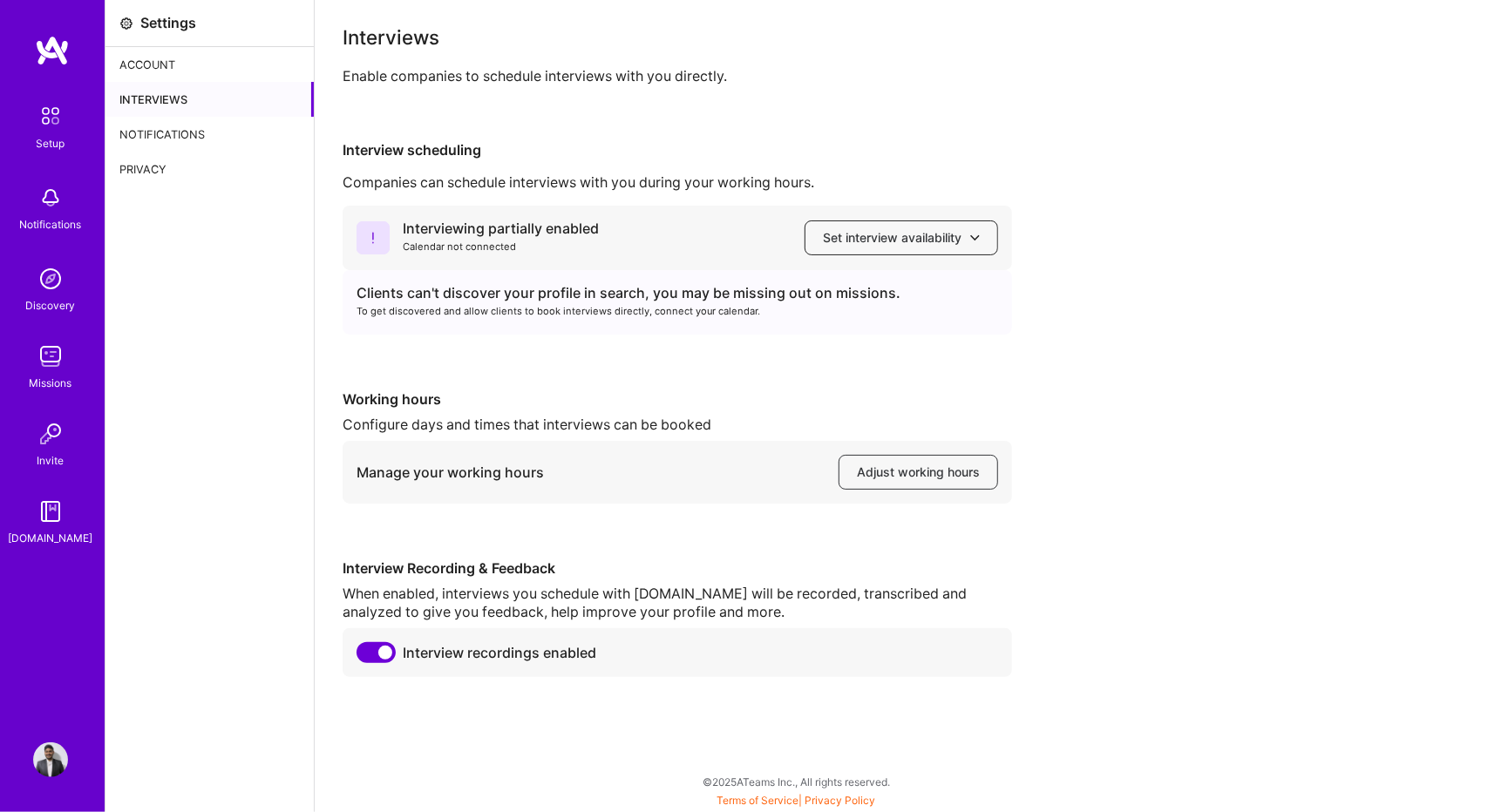
click at [885, 248] on button "Set interview availability" at bounding box center [901, 238] width 193 height 35
click at [872, 280] on button "Google calendar" at bounding box center [884, 287] width 227 height 46
click at [55, 63] on img at bounding box center [52, 50] width 35 height 31
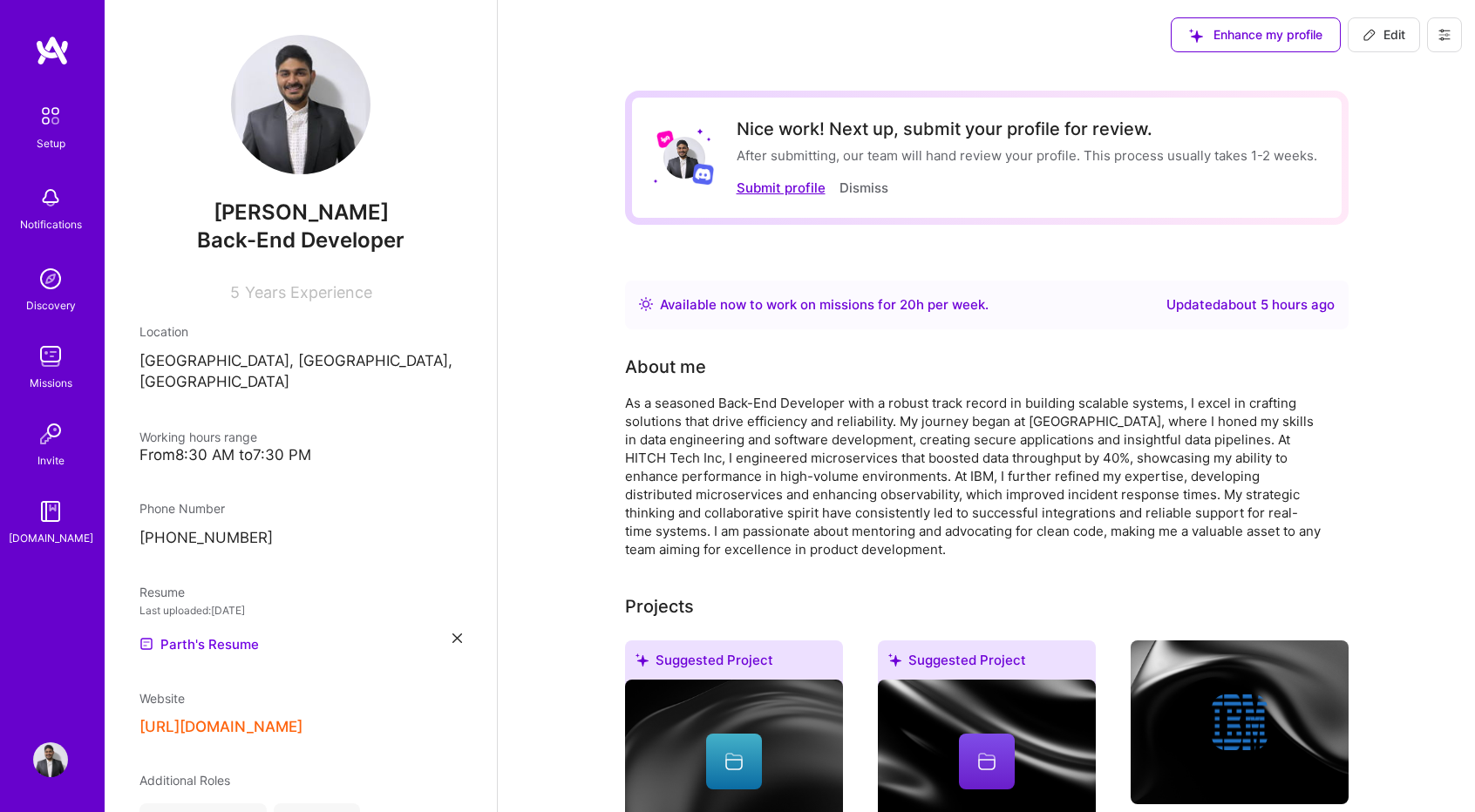
click at [777, 180] on button "Submit profile" at bounding box center [781, 188] width 89 height 18
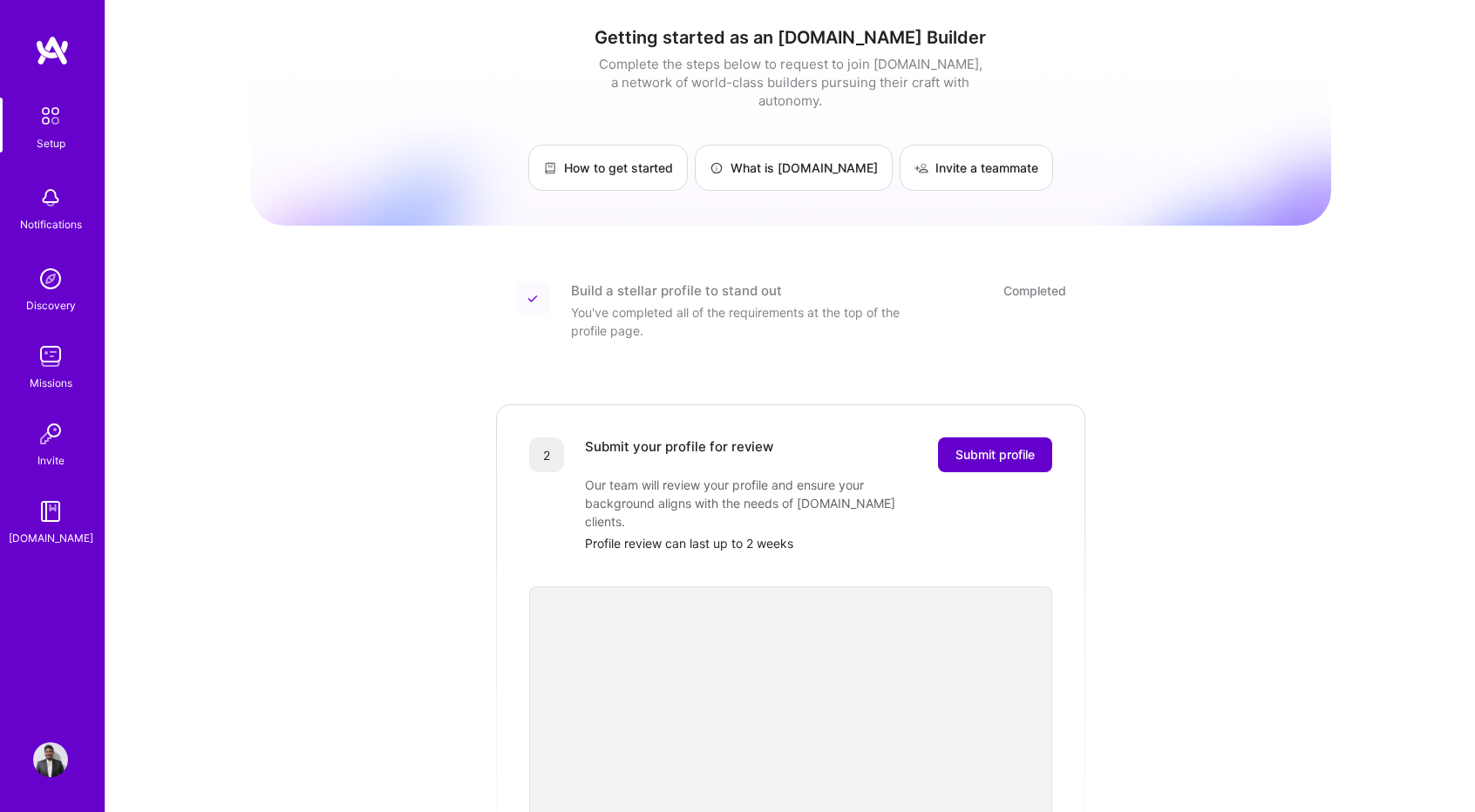
click at [978, 438] on button "Submit profile" at bounding box center [994, 455] width 114 height 35
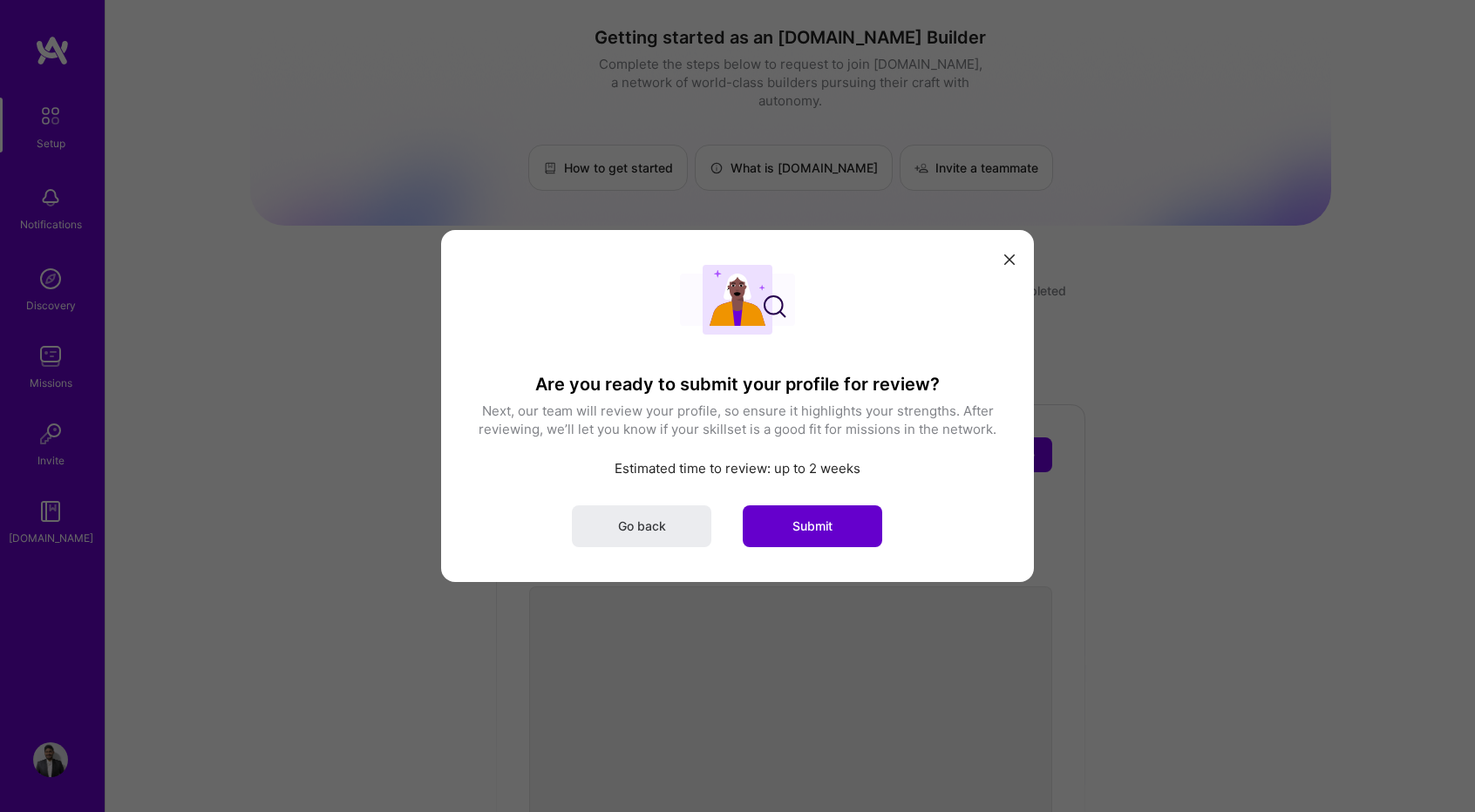
click at [835, 524] on button "Submit" at bounding box center [811, 526] width 139 height 42
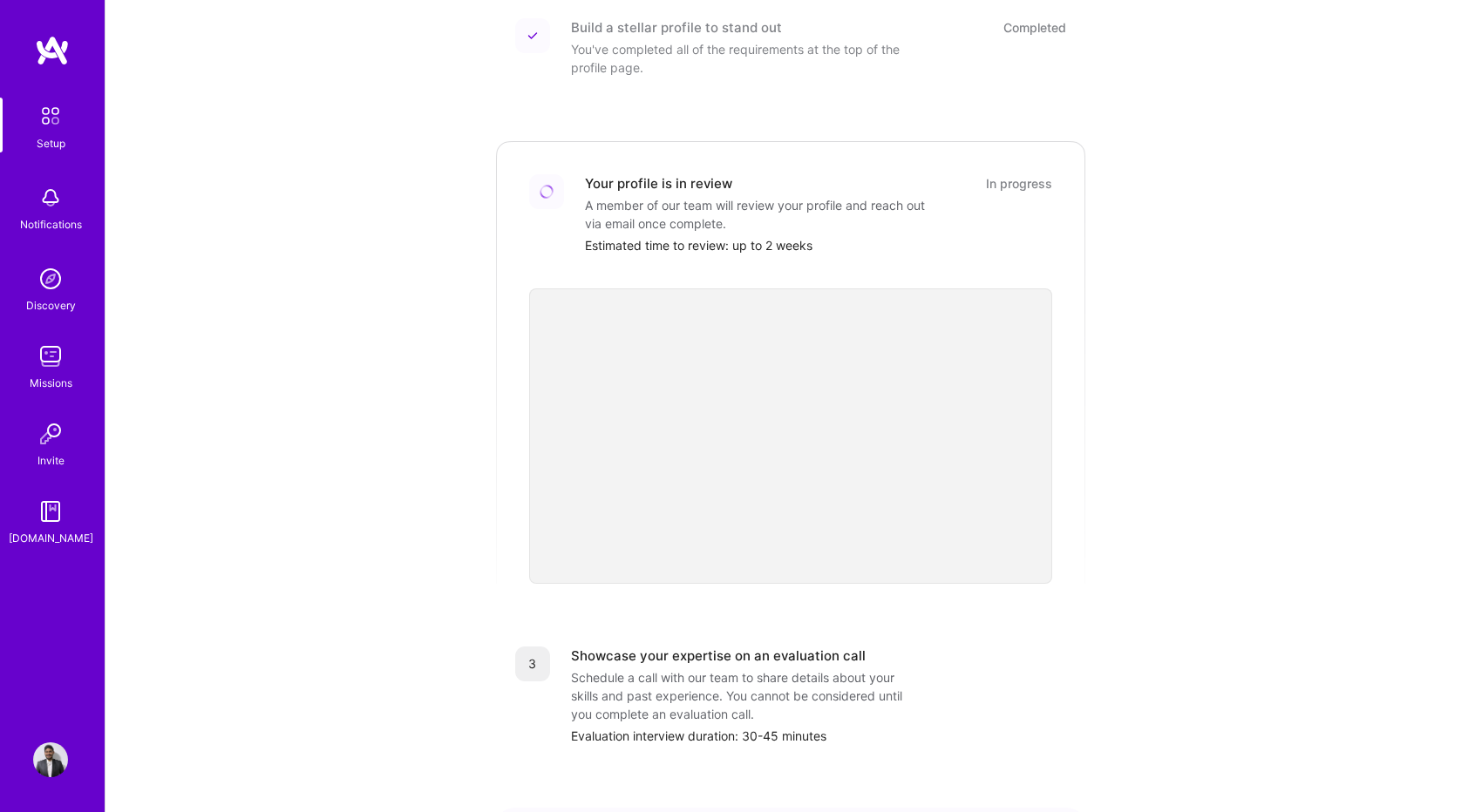
scroll to position [455, 0]
